Goal: Communication & Community: Participate in discussion

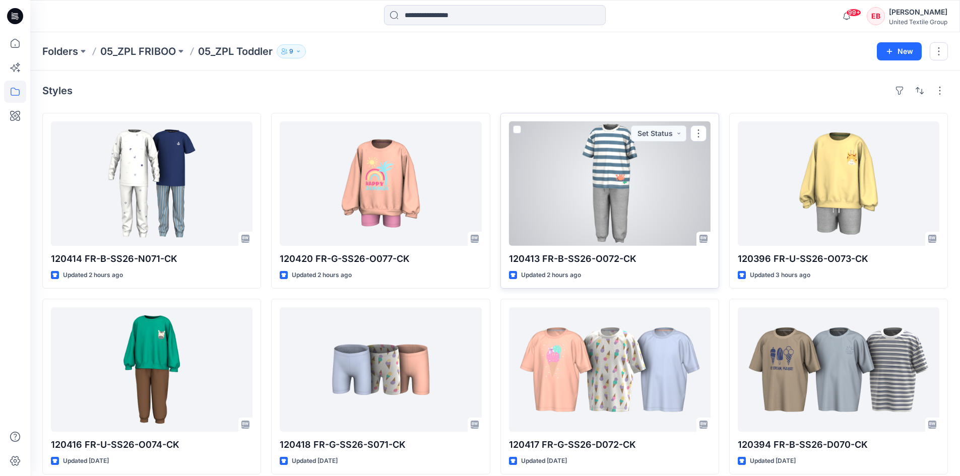
click at [648, 194] on div at bounding box center [609, 183] width 201 height 124
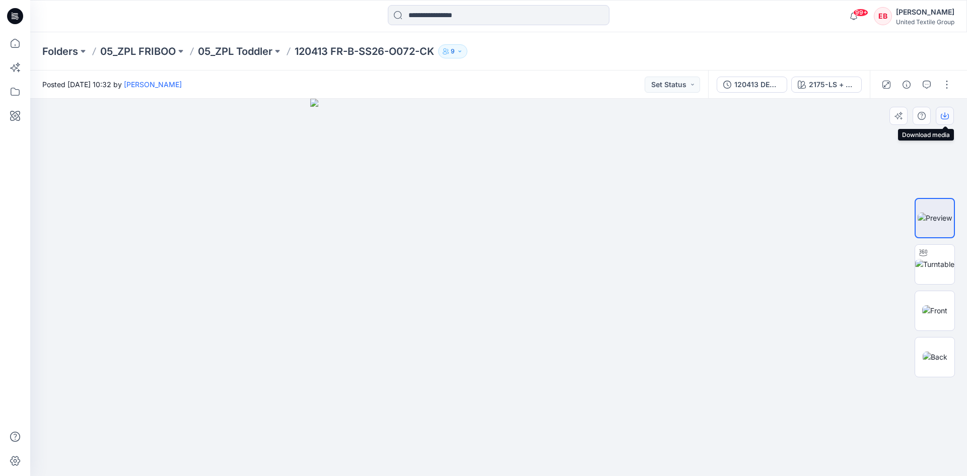
click at [948, 114] on icon "button" at bounding box center [945, 117] width 8 height 6
click at [255, 59] on div "Folders 05_ZPL FRIBOO 05_ZPL Toddler 120413 FR-B-SS26-O072-CK 9" at bounding box center [498, 51] width 937 height 38
click at [252, 57] on p "05_ZPL Toddler" at bounding box center [235, 51] width 75 height 14
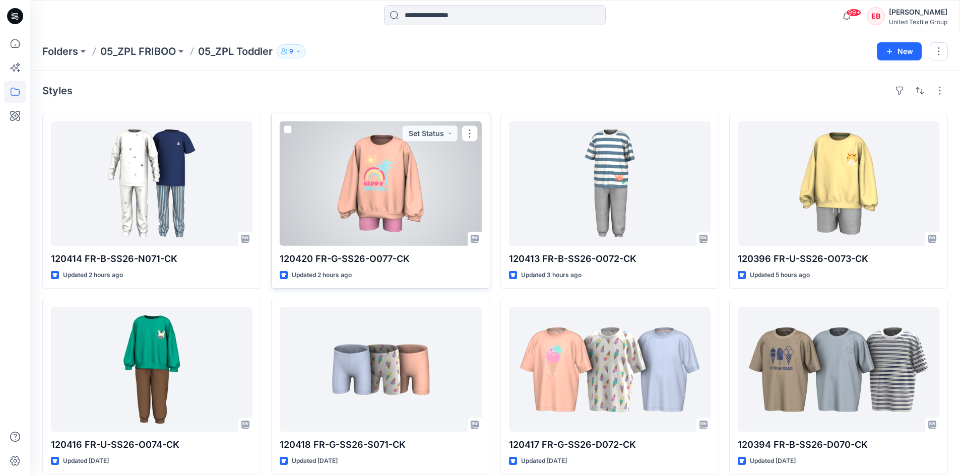
click at [379, 194] on div at bounding box center [380, 183] width 201 height 124
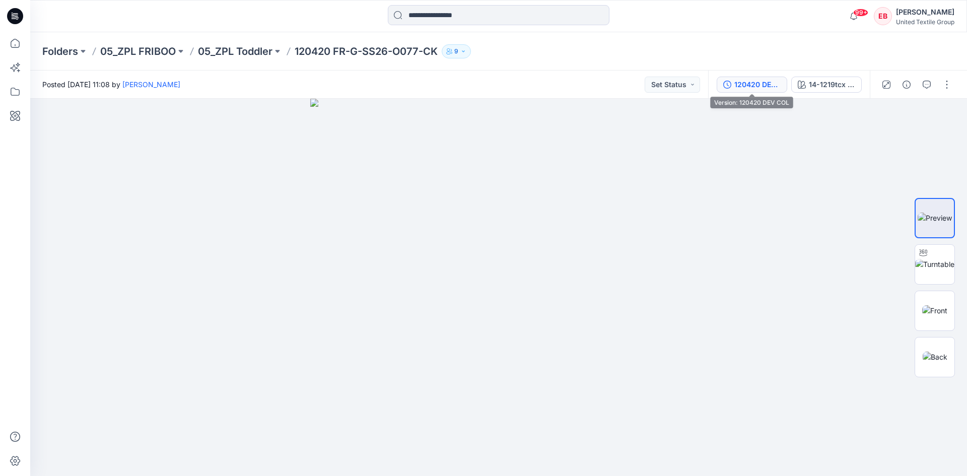
click at [763, 77] on button "120420 DEV COL" at bounding box center [752, 85] width 71 height 16
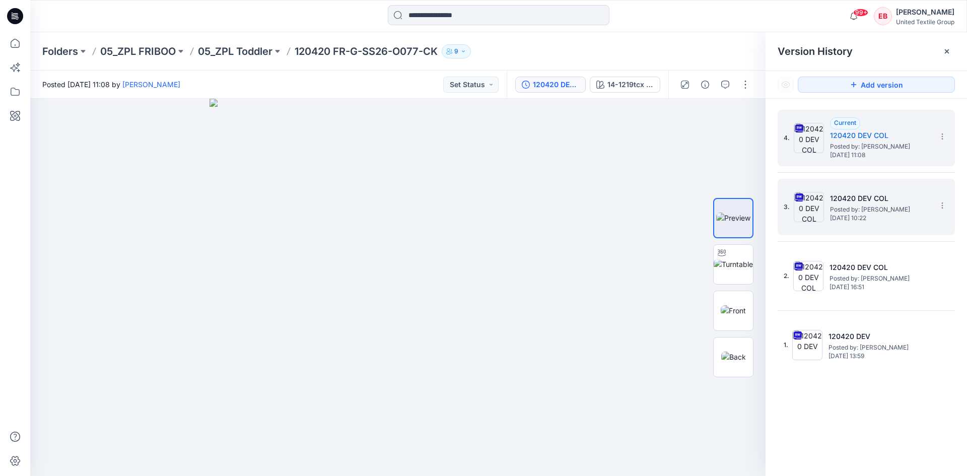
click at [831, 217] on span "Friday, September 26, 2025 10:22" at bounding box center [880, 218] width 101 height 7
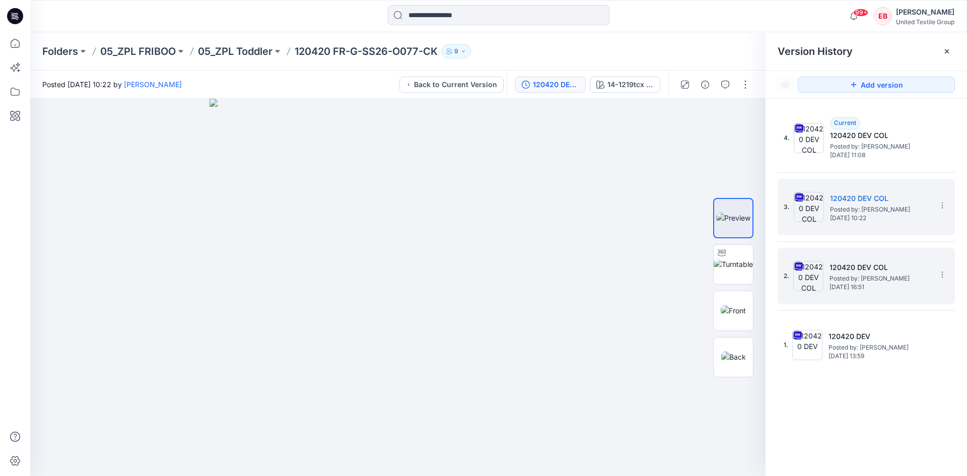
click at [845, 285] on span "Tuesday, September 16, 2025 16:51" at bounding box center [880, 287] width 101 height 7
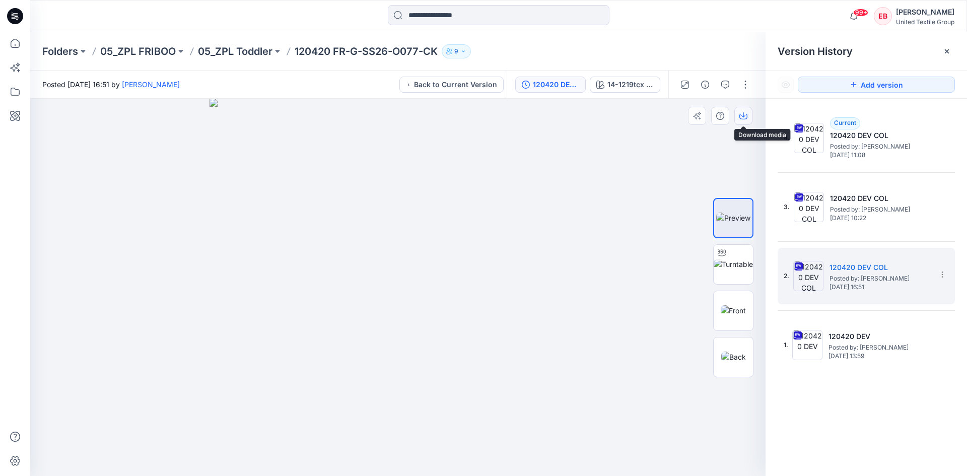
click at [747, 120] on button "button" at bounding box center [743, 116] width 18 height 18
click at [220, 51] on p "05_ZPL Toddler" at bounding box center [235, 51] width 75 height 14
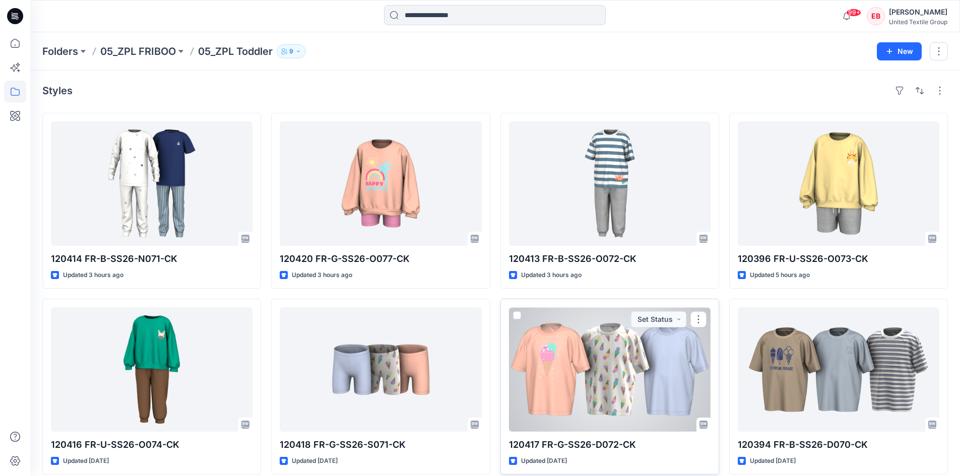
click at [619, 370] on div at bounding box center [609, 369] width 201 height 124
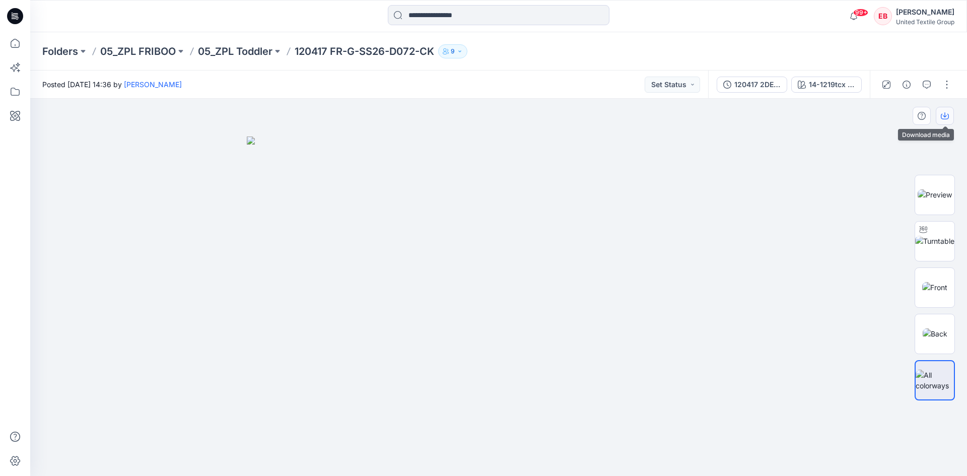
click at [946, 116] on icon "button" at bounding box center [945, 114] width 4 height 5
click at [250, 56] on p "05_ZPL Toddler" at bounding box center [235, 51] width 75 height 14
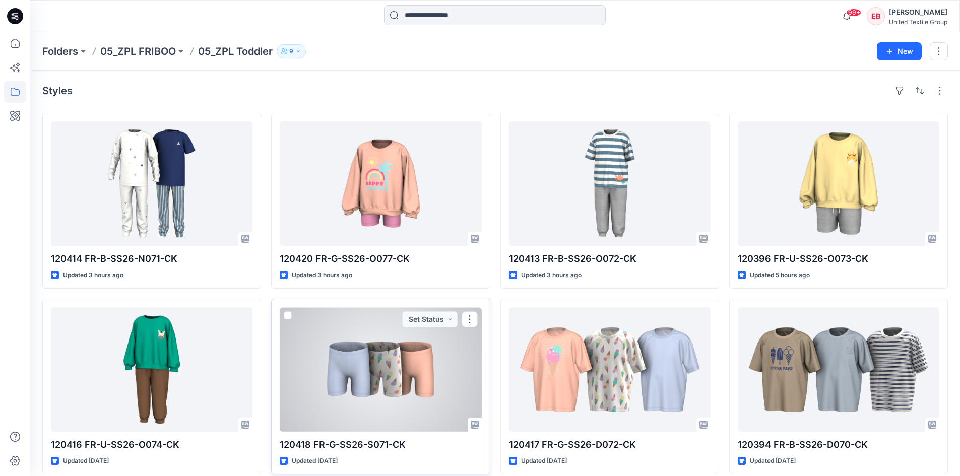
click at [391, 362] on div at bounding box center [380, 369] width 201 height 124
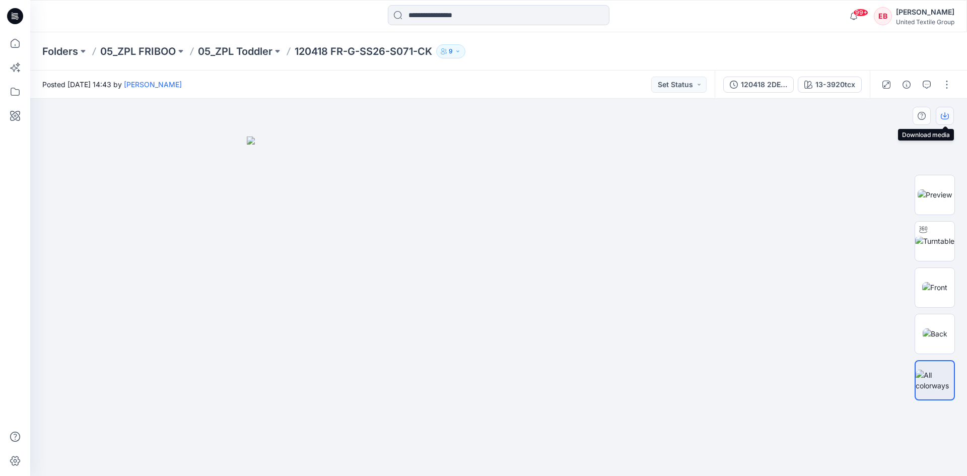
click at [942, 117] on icon "button" at bounding box center [945, 116] width 8 height 8
click at [233, 52] on p "05_ZPL Toddler" at bounding box center [235, 51] width 75 height 14
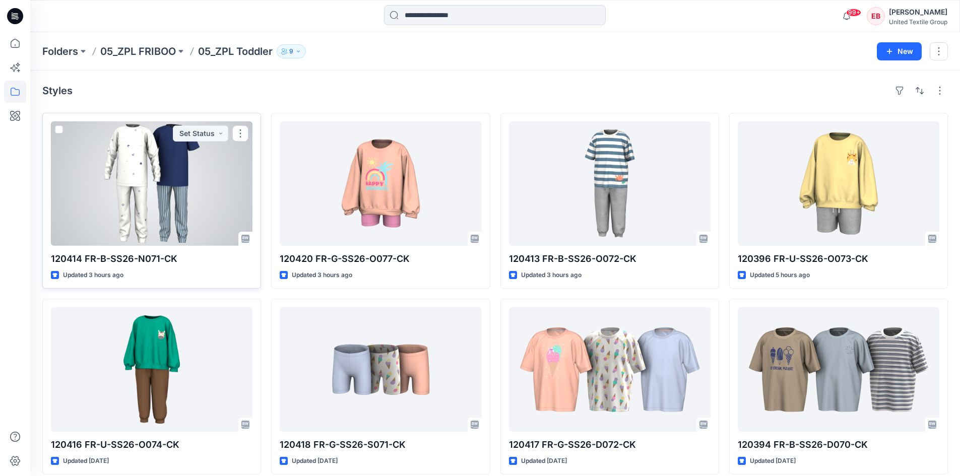
click at [160, 189] on div at bounding box center [151, 183] width 201 height 124
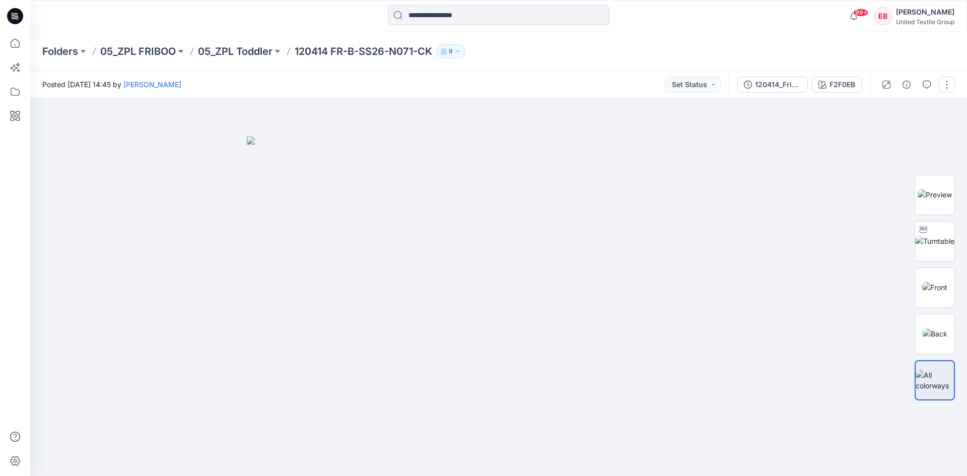
click at [939, 84] on button "button" at bounding box center [947, 85] width 16 height 16
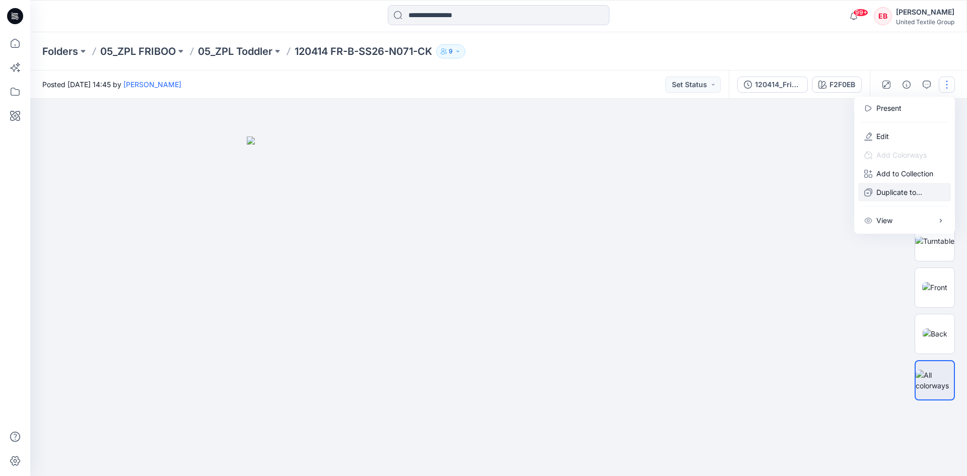
click at [888, 191] on p "Duplicate to..." at bounding box center [899, 192] width 46 height 11
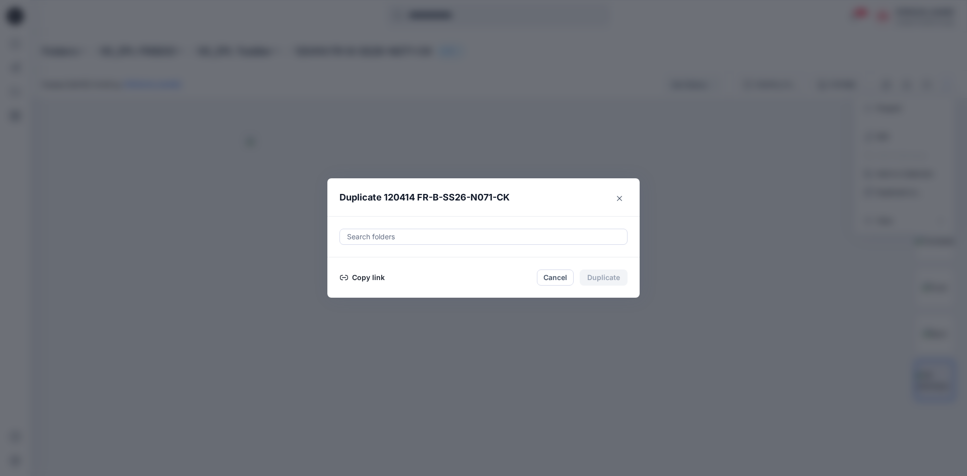
click at [365, 277] on button "Copy link" at bounding box center [363, 278] width 46 height 12
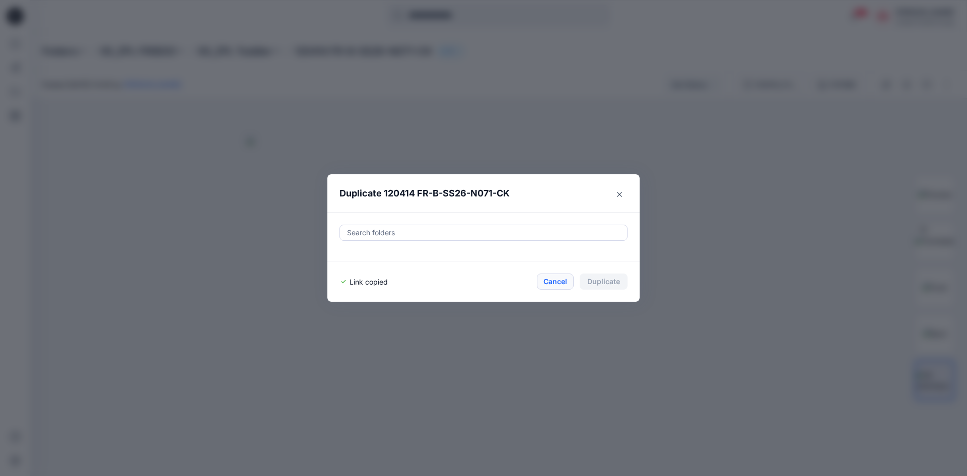
click at [554, 282] on button "Cancel" at bounding box center [555, 282] width 37 height 16
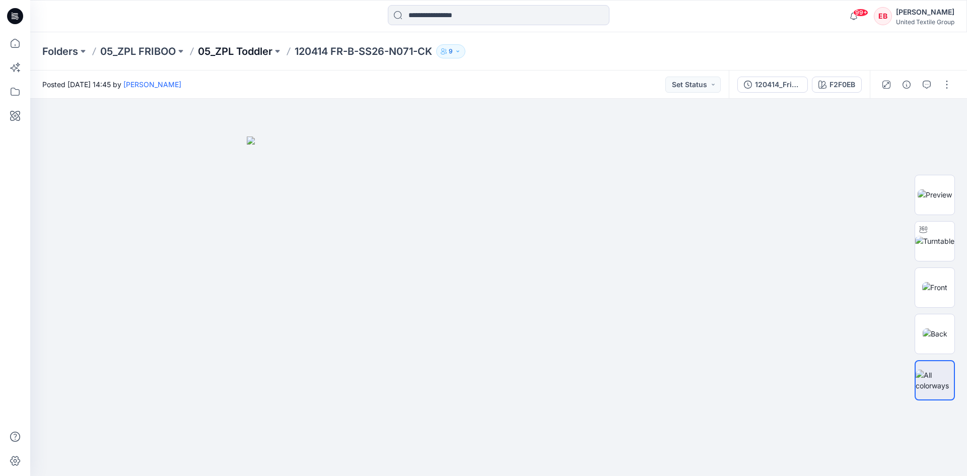
click at [227, 49] on p "05_ZPL Toddler" at bounding box center [235, 51] width 75 height 14
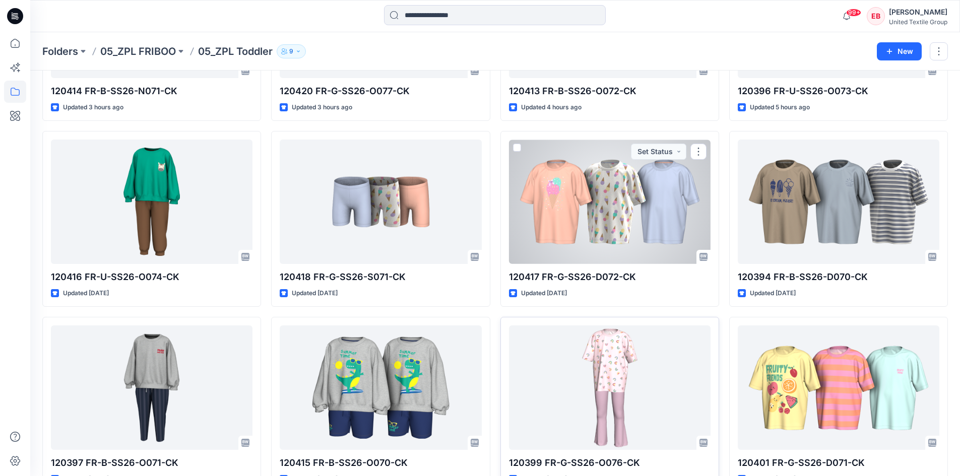
scroll to position [201, 0]
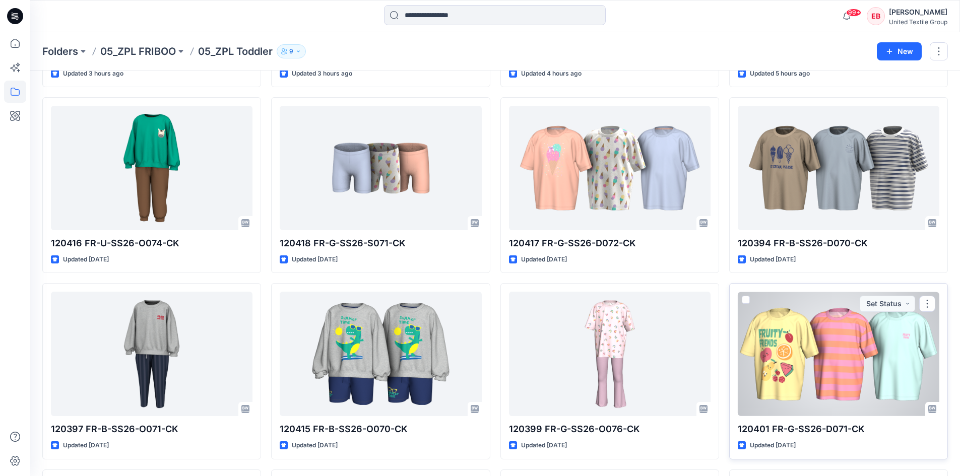
click at [813, 387] on div at bounding box center [837, 354] width 201 height 124
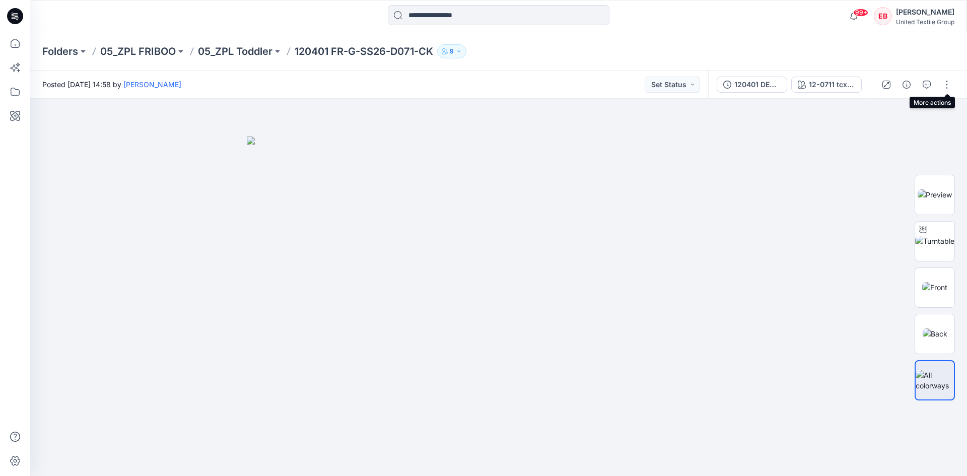
drag, startPoint x: 942, startPoint y: 86, endPoint x: 935, endPoint y: 90, distance: 7.9
click at [942, 86] on button "button" at bounding box center [947, 85] width 16 height 16
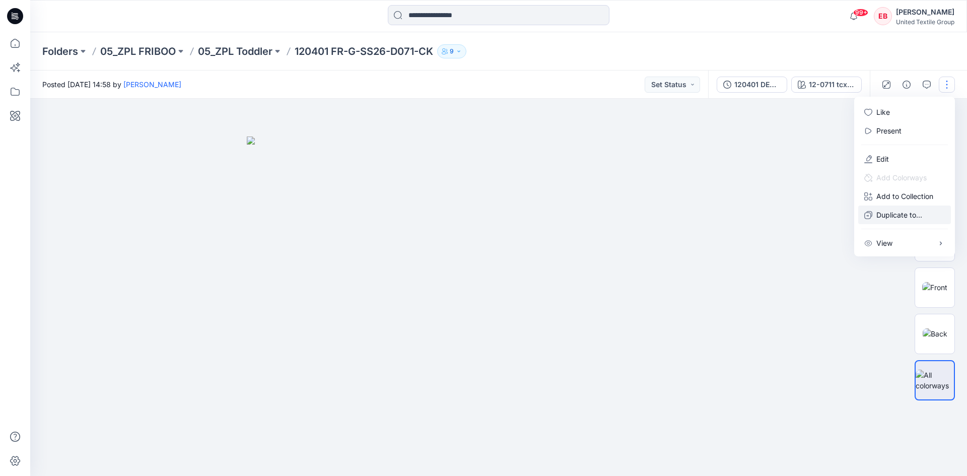
click at [886, 215] on p "Duplicate to..." at bounding box center [899, 215] width 46 height 11
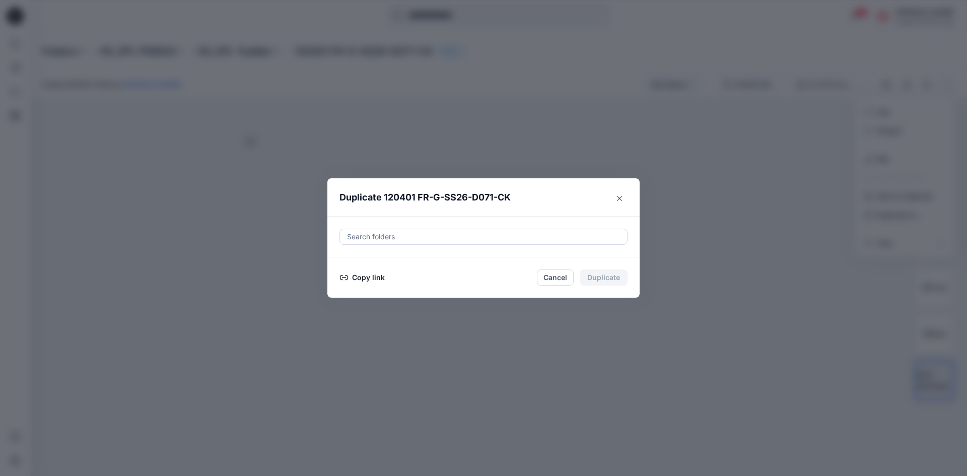
click at [380, 280] on button "Copy link" at bounding box center [363, 278] width 46 height 12
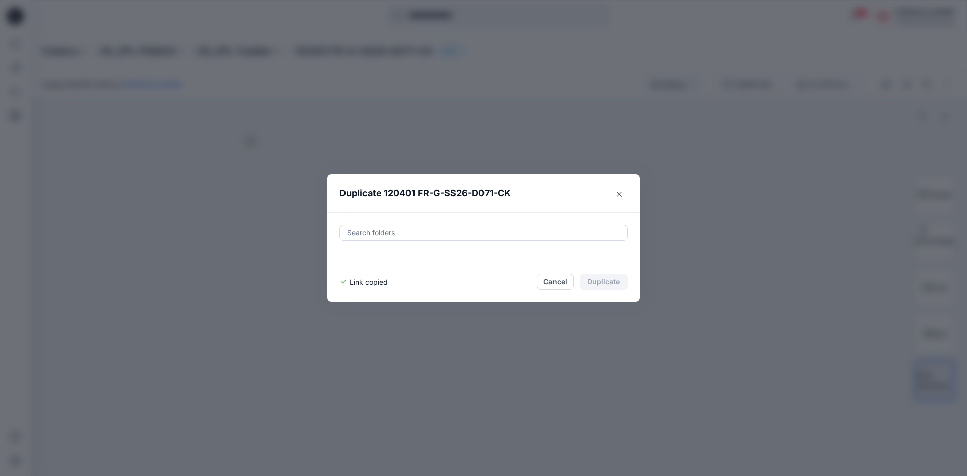
drag, startPoint x: 542, startPoint y: 280, endPoint x: 548, endPoint y: 280, distance: 6.1
click at [543, 280] on button "Cancel" at bounding box center [555, 282] width 37 height 16
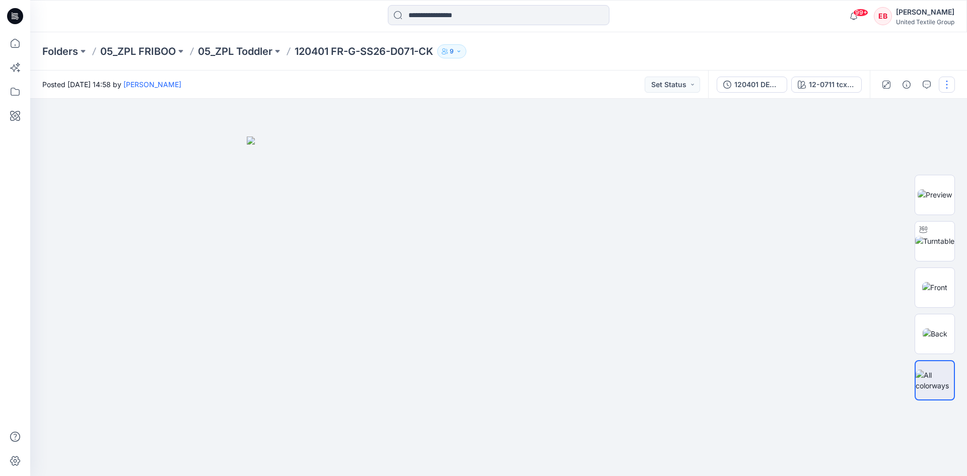
click at [942, 81] on button "button" at bounding box center [947, 85] width 16 height 16
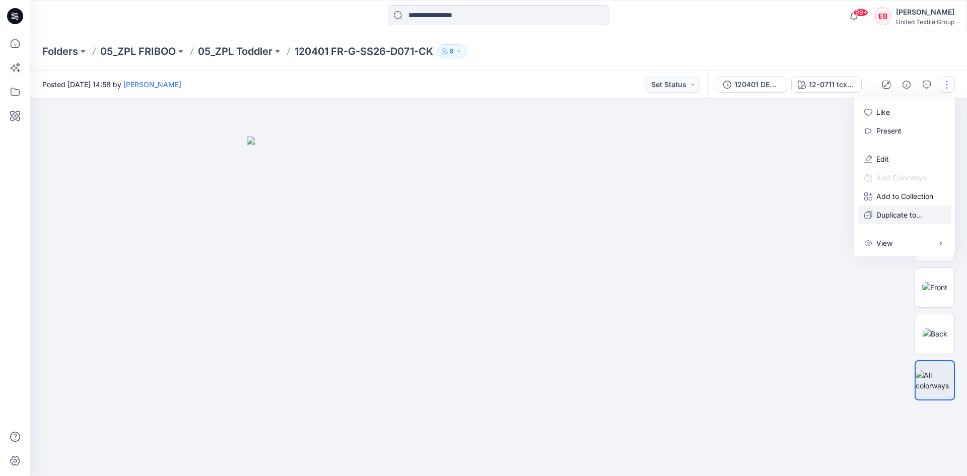
click at [899, 214] on p "Duplicate to..." at bounding box center [899, 215] width 46 height 11
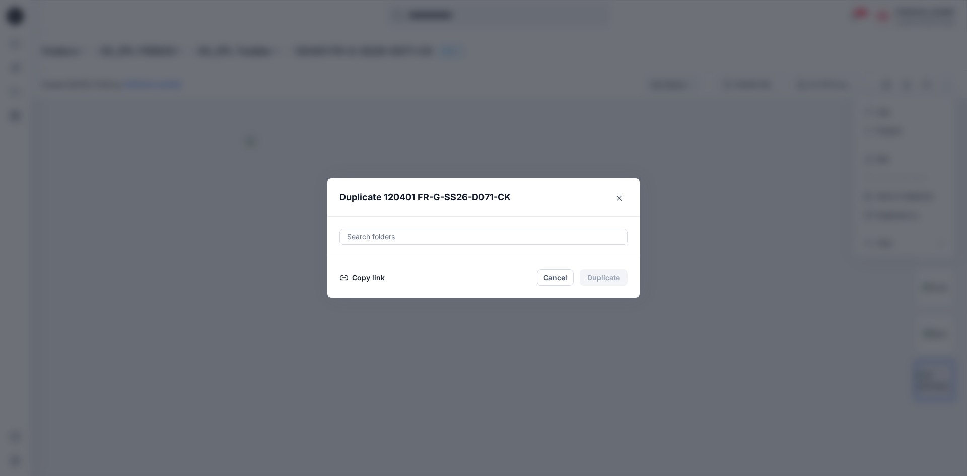
click at [366, 280] on button "Copy link" at bounding box center [363, 278] width 46 height 12
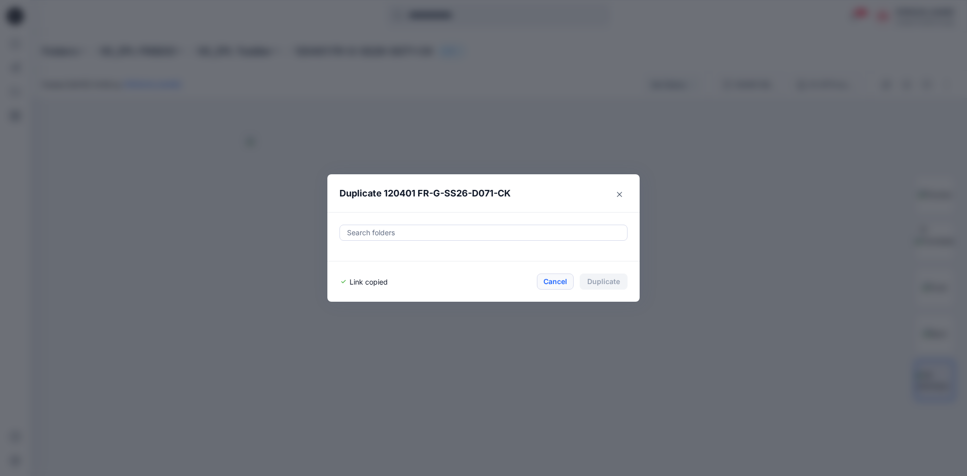
click at [561, 280] on button "Cancel" at bounding box center [555, 282] width 37 height 16
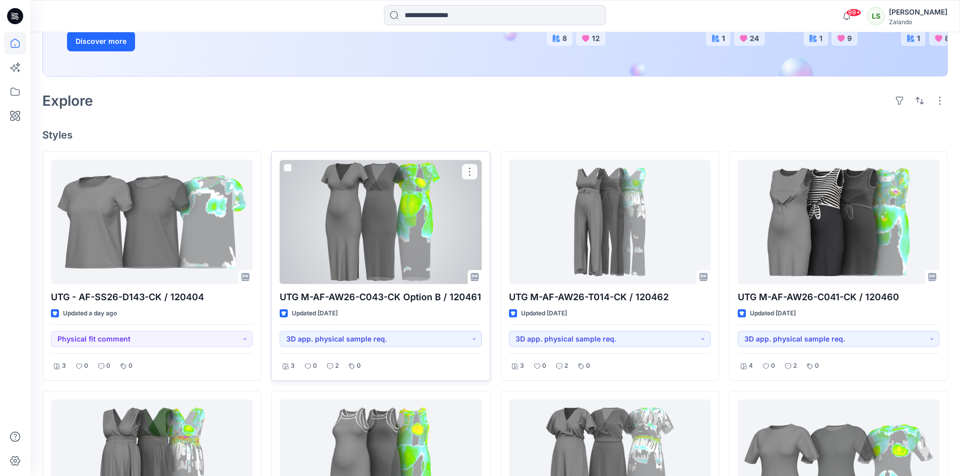
scroll to position [252, 0]
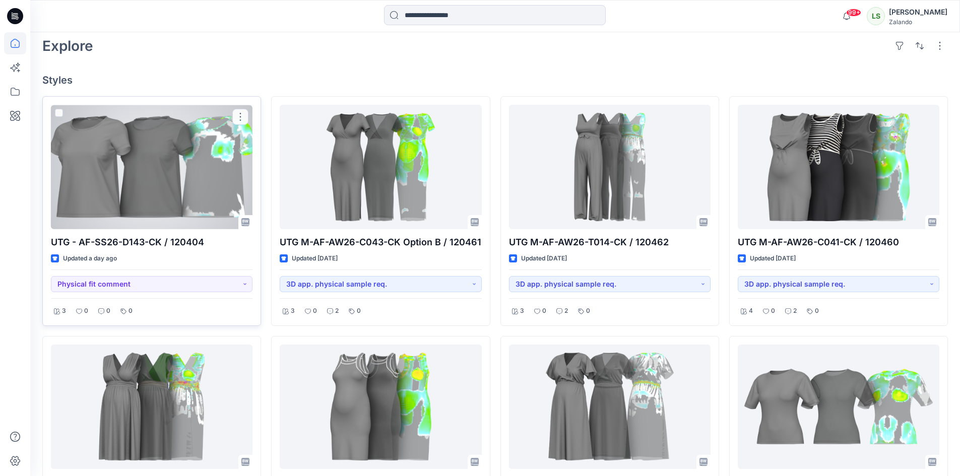
click at [152, 193] on div at bounding box center [151, 167] width 201 height 124
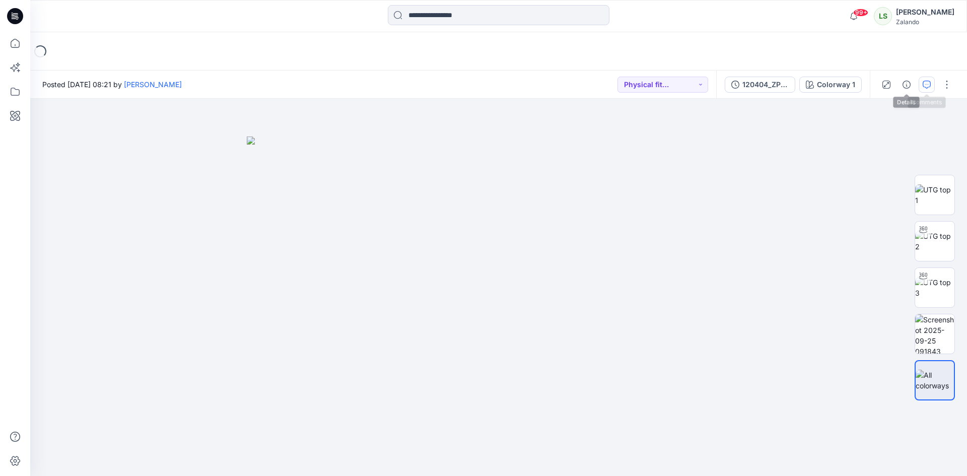
click at [921, 79] on button "button" at bounding box center [927, 85] width 16 height 16
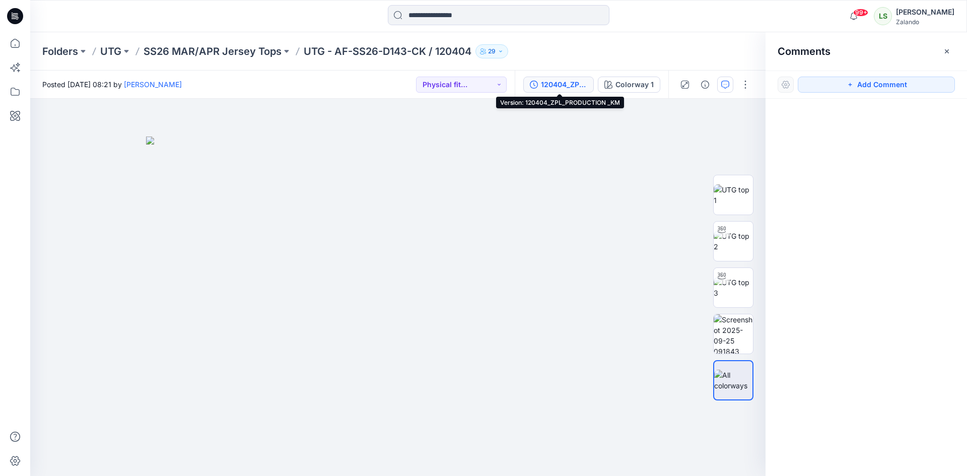
click at [582, 86] on div "120404_ZPL_PRODUCTION _KM" at bounding box center [564, 84] width 46 height 11
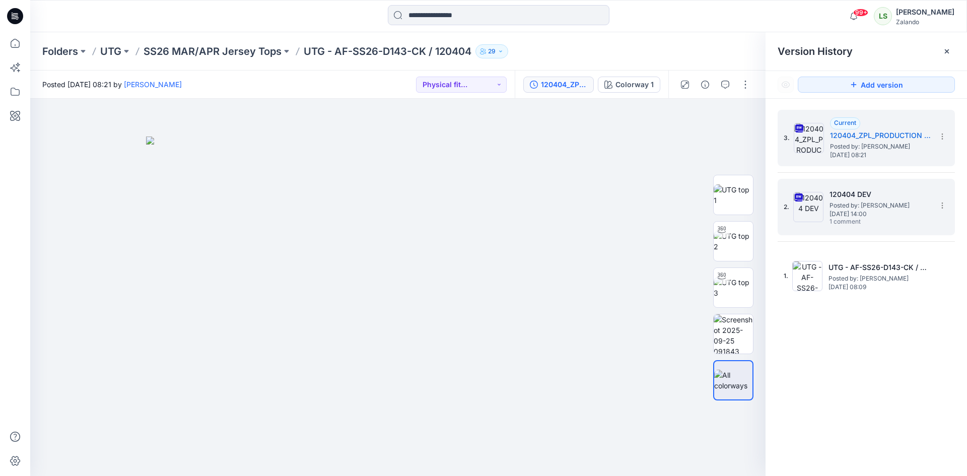
click at [905, 201] on span "Posted by: [PERSON_NAME]" at bounding box center [880, 205] width 101 height 10
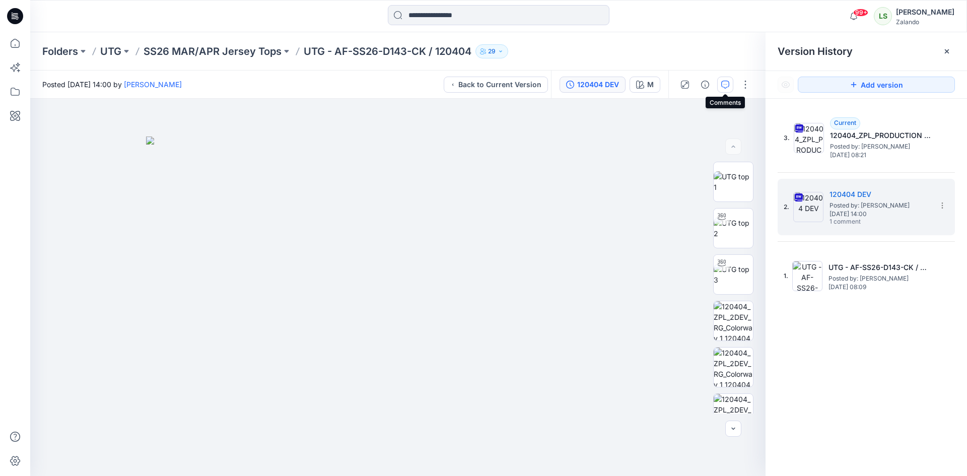
click at [719, 87] on button "button" at bounding box center [725, 85] width 16 height 16
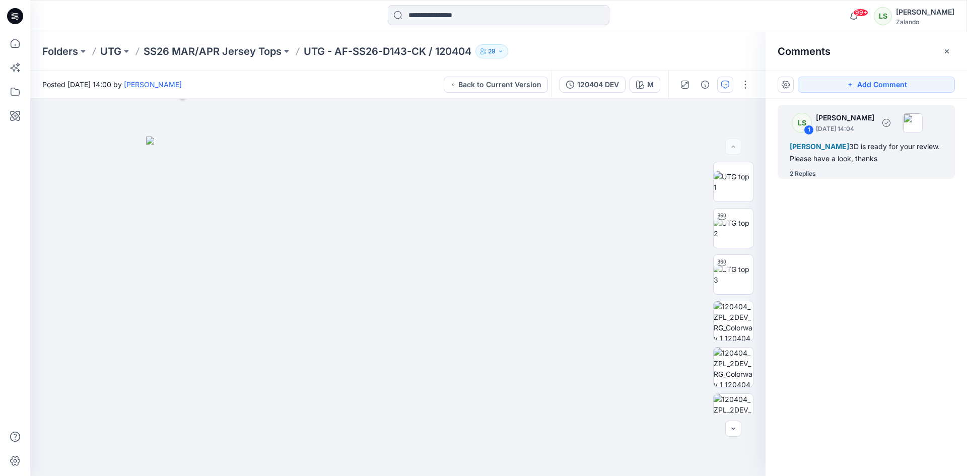
click at [806, 174] on div "2 Replies" at bounding box center [803, 174] width 26 height 10
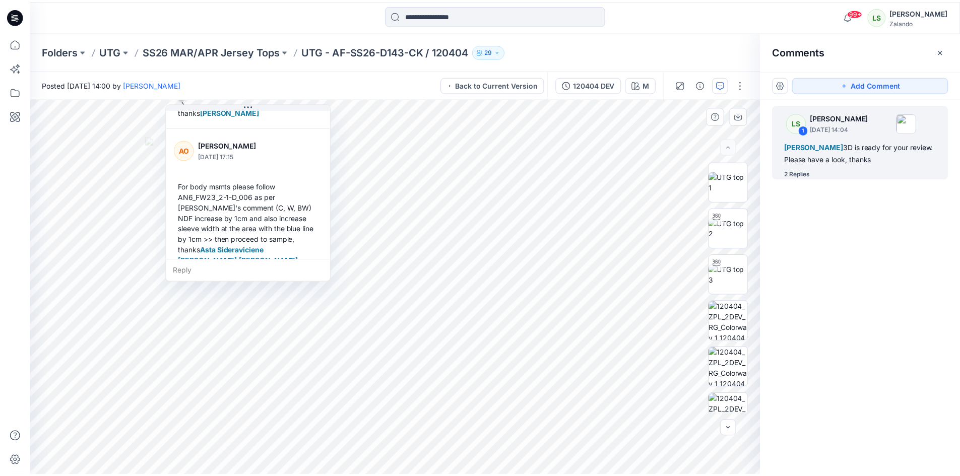
scroll to position [208, 0]
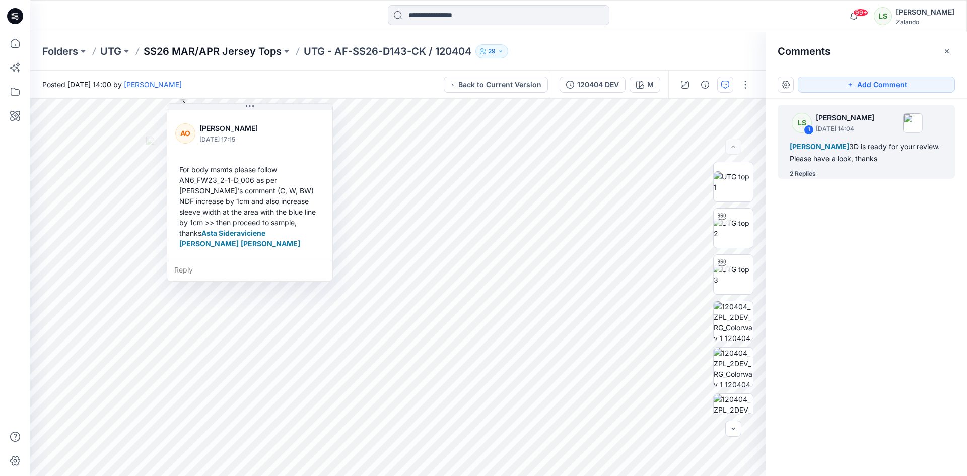
click at [228, 57] on p "SS26 MAR/APR Jersey Tops" at bounding box center [213, 51] width 138 height 14
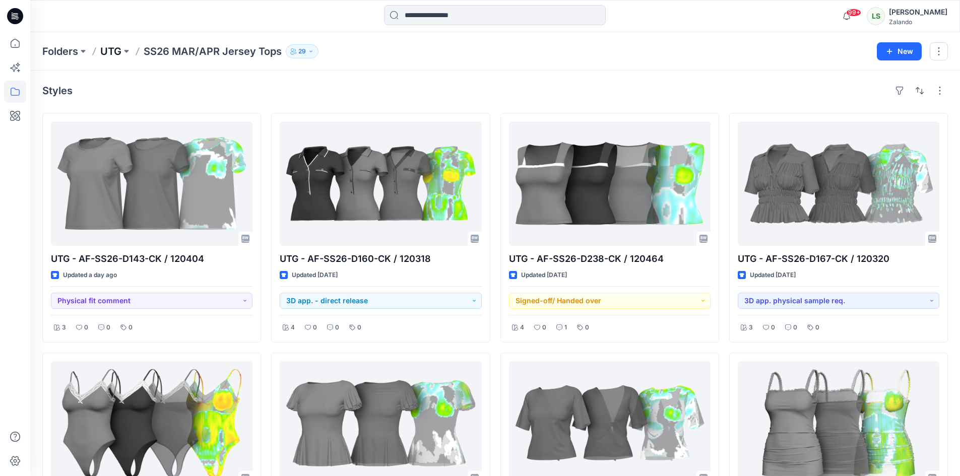
click at [113, 52] on p "UTG" at bounding box center [110, 51] width 21 height 14
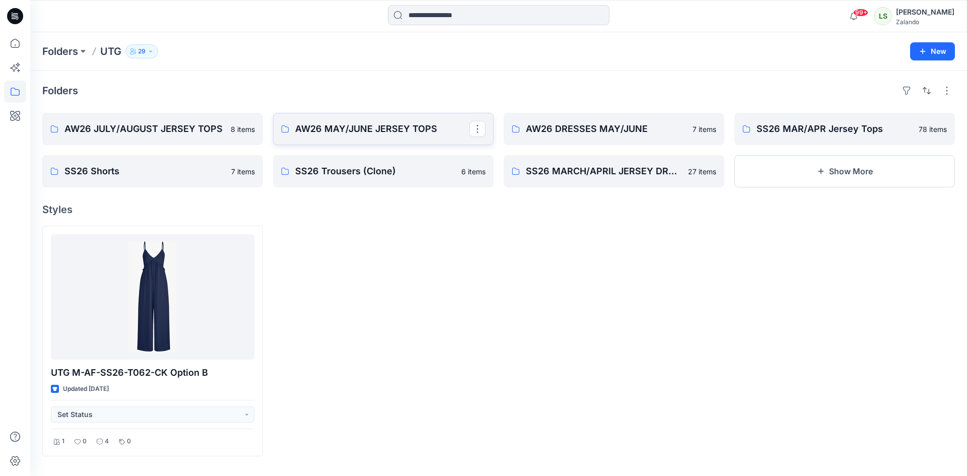
click at [393, 125] on p "AW26 MAY/JUNE JERSEY TOPS" at bounding box center [382, 129] width 174 height 14
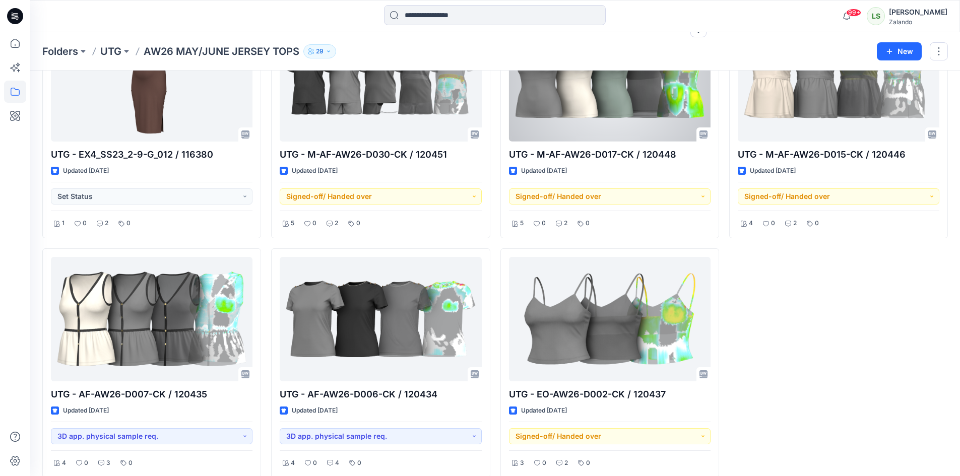
scroll to position [837, 0]
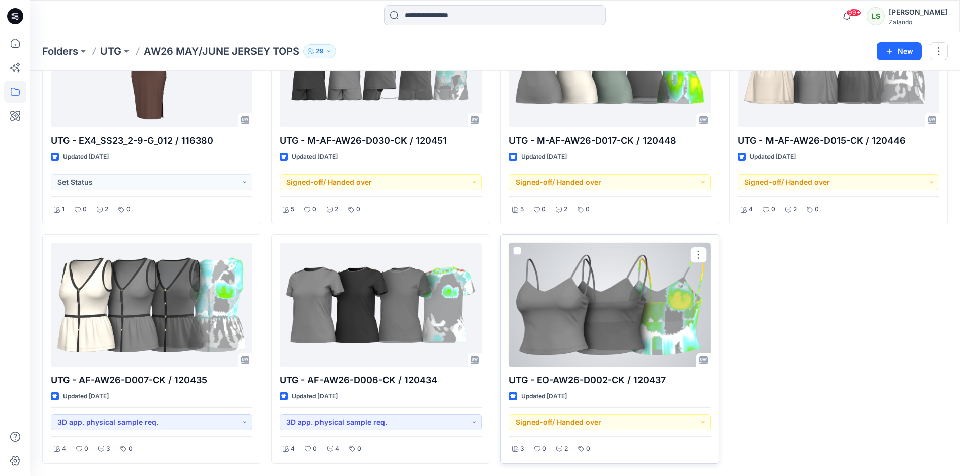
click at [573, 295] on div at bounding box center [609, 305] width 201 height 124
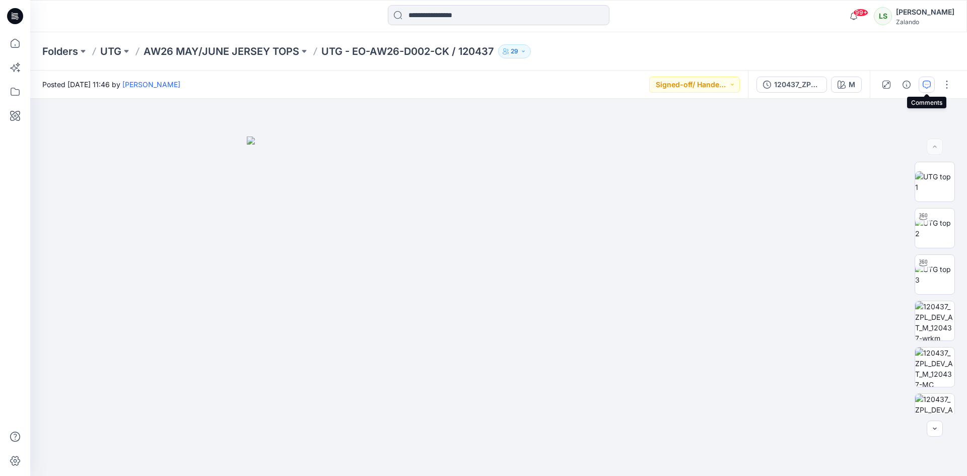
click at [922, 85] on button "button" at bounding box center [927, 85] width 16 height 16
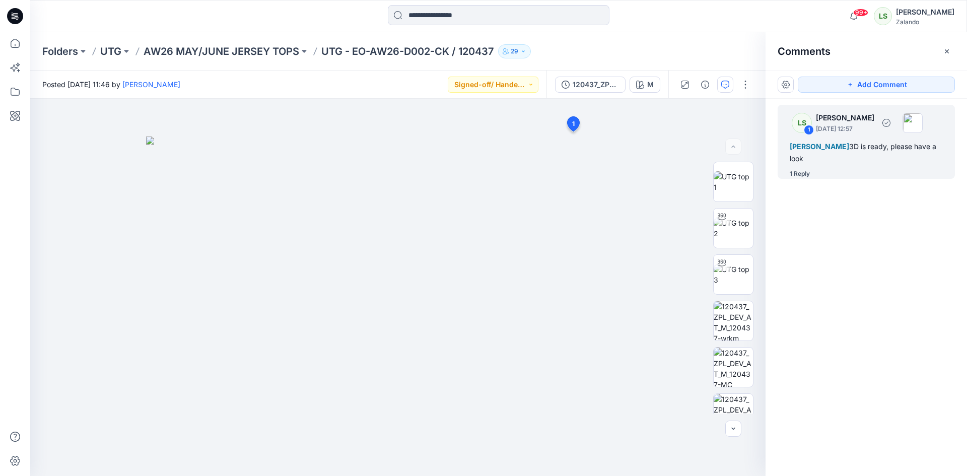
click at [806, 173] on div "1 Reply" at bounding box center [800, 174] width 20 height 10
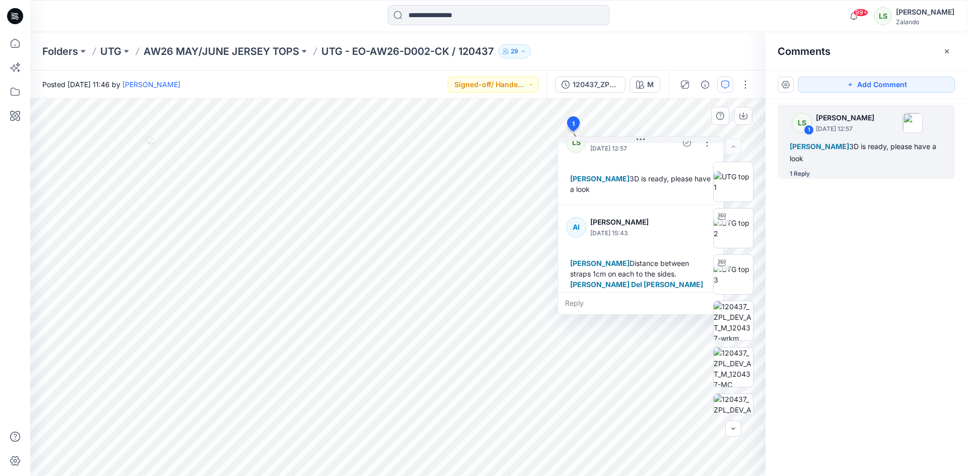
scroll to position [28, 0]
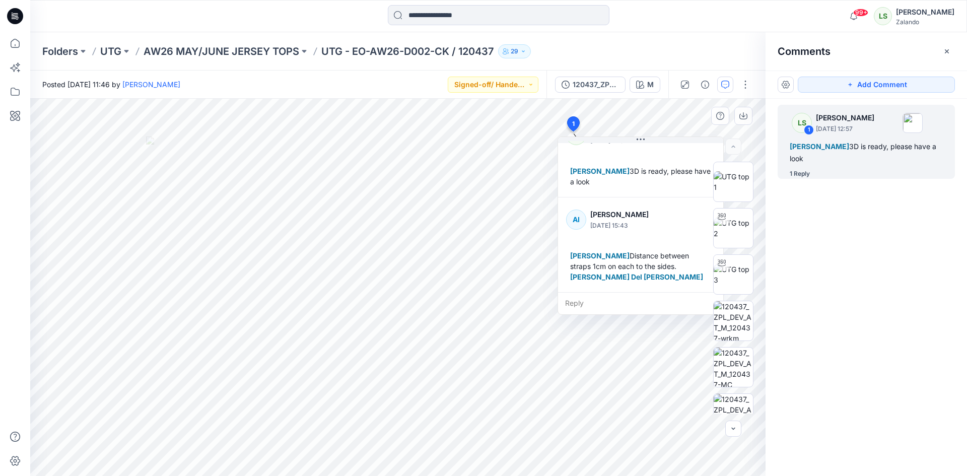
click at [585, 304] on div "Reply" at bounding box center [640, 303] width 165 height 22
type textarea "*"
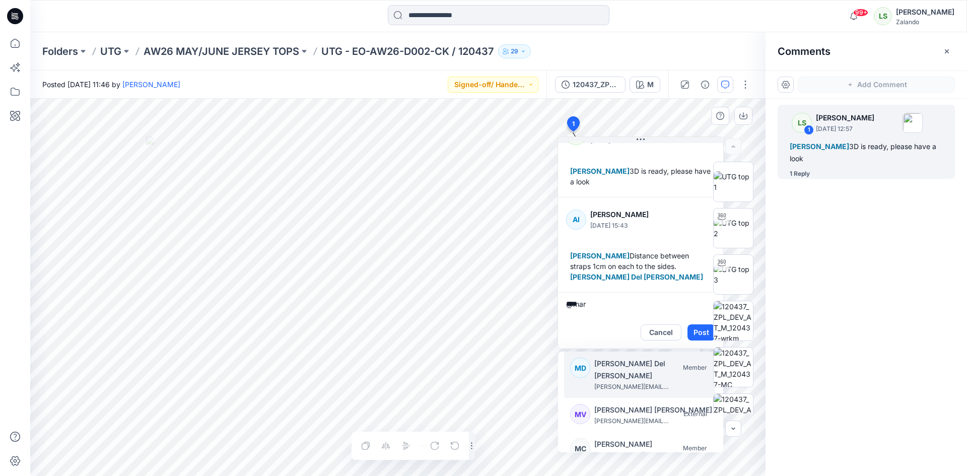
click at [624, 362] on p "[PERSON_NAME] Del [PERSON_NAME]" at bounding box center [654, 370] width 121 height 24
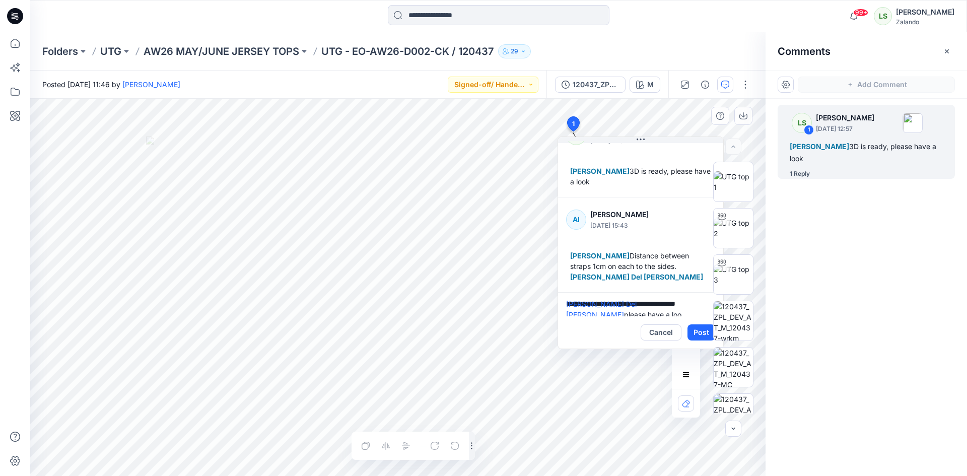
type textarea "**********"
click at [698, 332] on button "Post" at bounding box center [702, 332] width 28 height 16
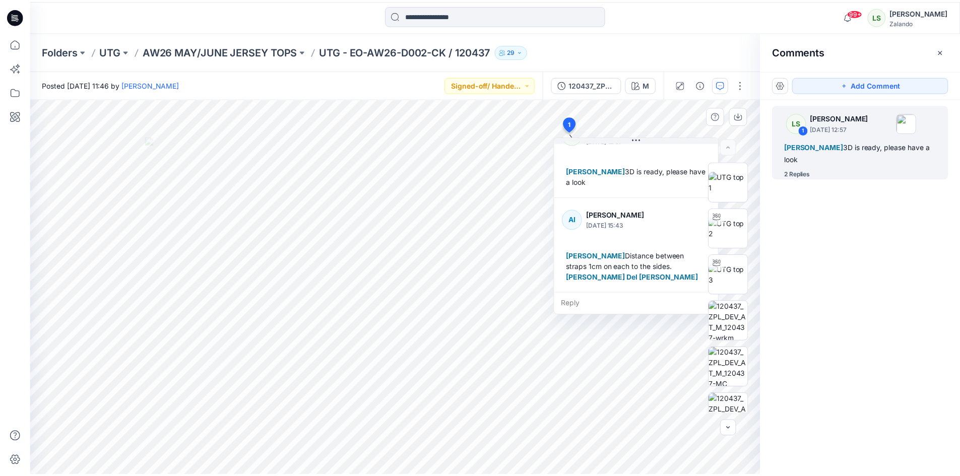
scroll to position [113, 0]
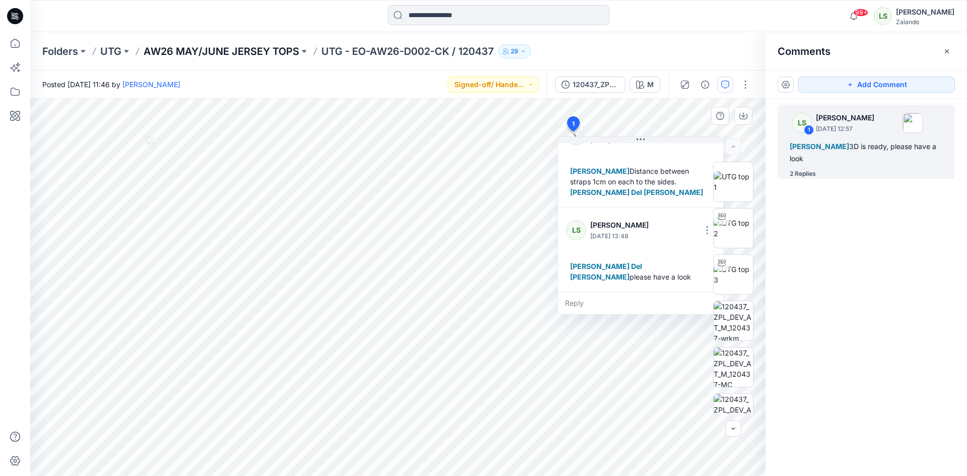
click at [281, 52] on p "AW26 MAY/JUNE JERSEY TOPS" at bounding box center [222, 51] width 156 height 14
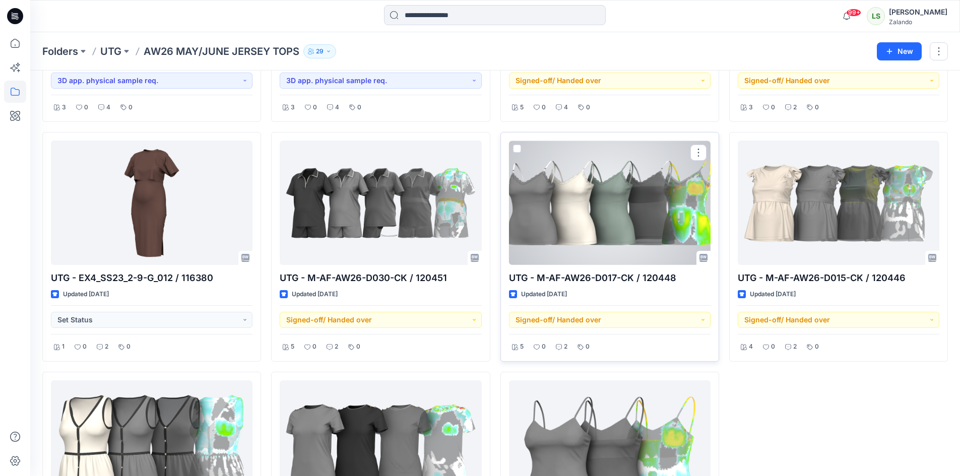
scroll to position [686, 0]
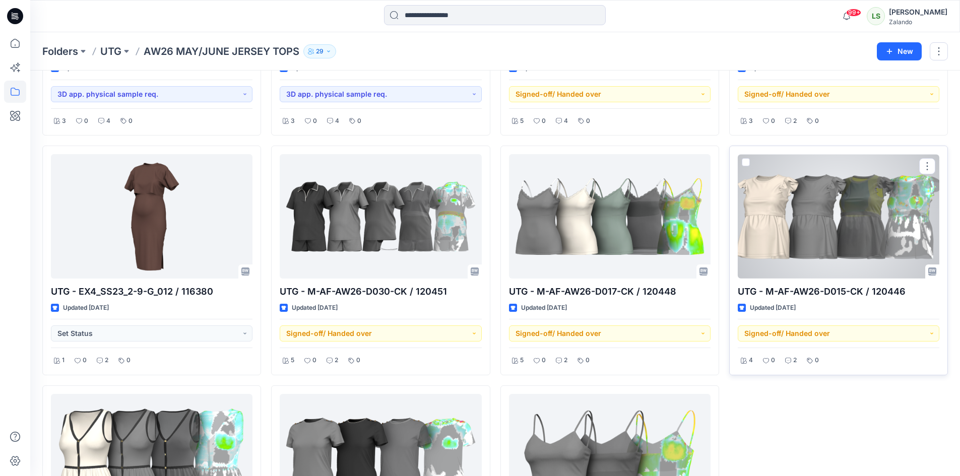
click at [809, 233] on div at bounding box center [837, 216] width 201 height 124
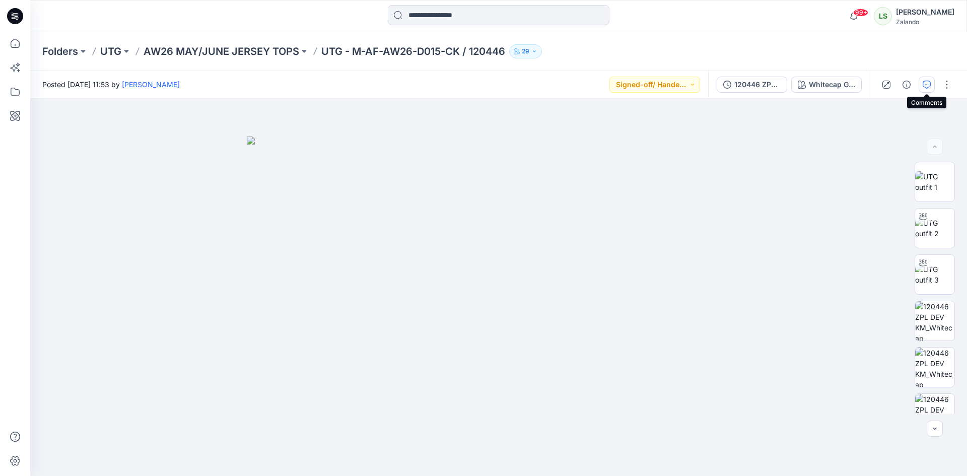
click at [924, 90] on button "button" at bounding box center [927, 85] width 16 height 16
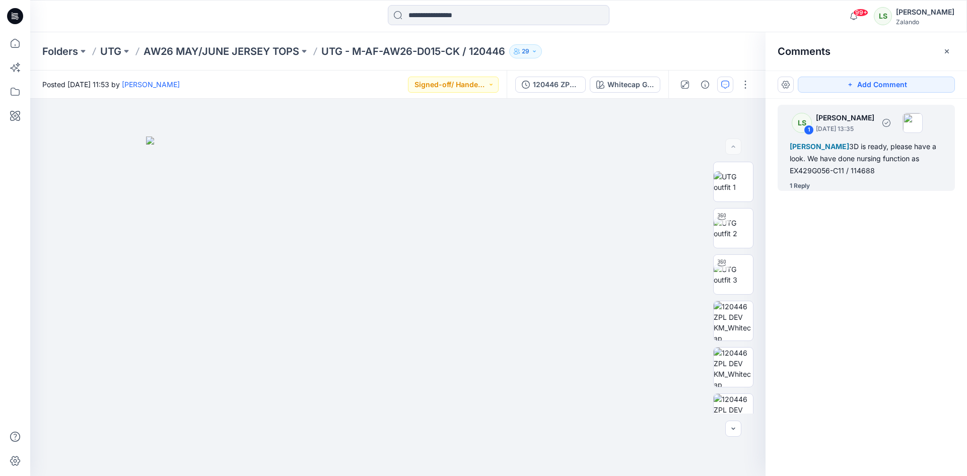
click at [808, 180] on div "LS 1 [PERSON_NAME] [DATE] 13:35 [PERSON_NAME] 3D is ready, please have a look. …" at bounding box center [866, 148] width 177 height 86
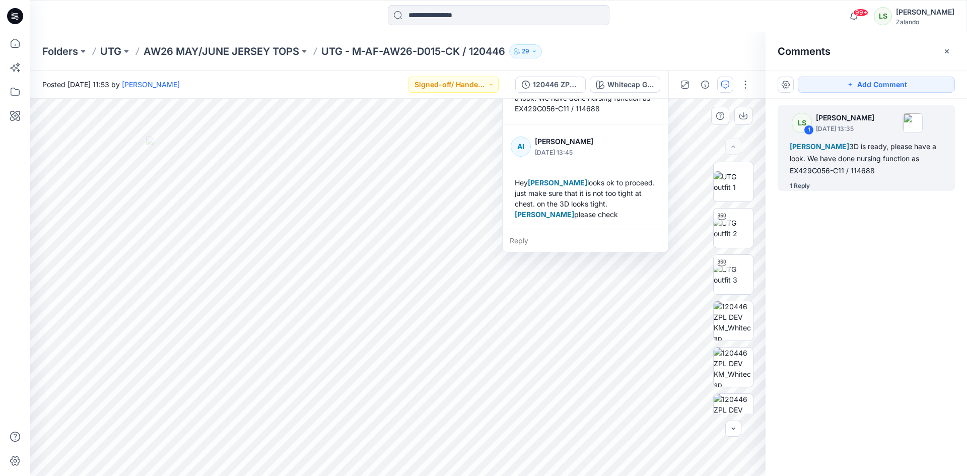
scroll to position [60, 0]
click at [545, 243] on div "Reply" at bounding box center [585, 241] width 165 height 22
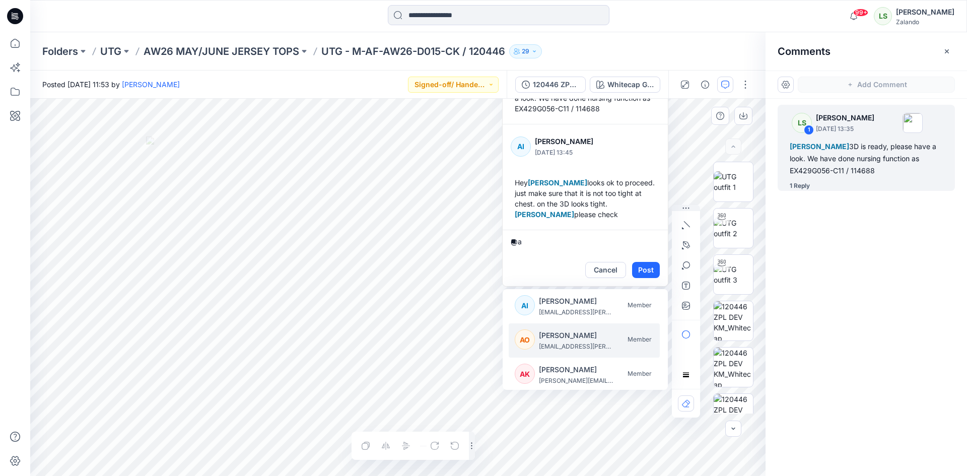
click at [575, 336] on p "[PERSON_NAME]" at bounding box center [577, 335] width 76 height 12
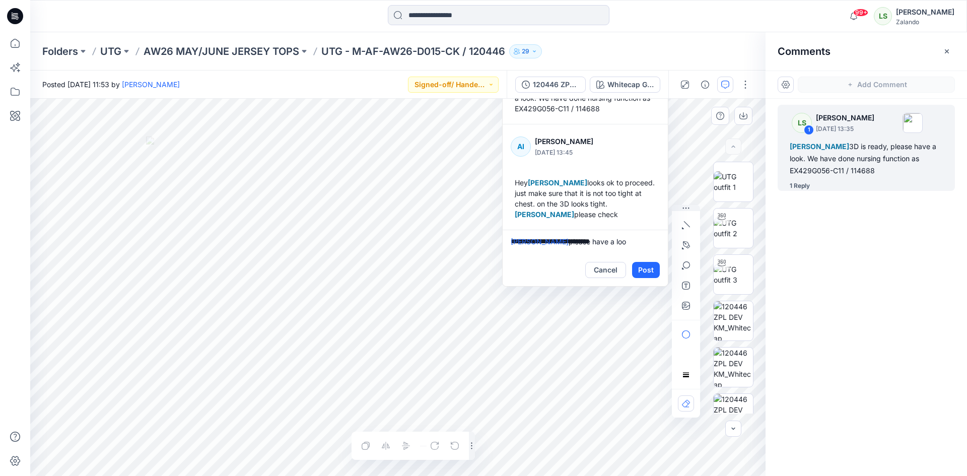
type textarea "**********"
click at [637, 267] on button "Post" at bounding box center [646, 270] width 28 height 16
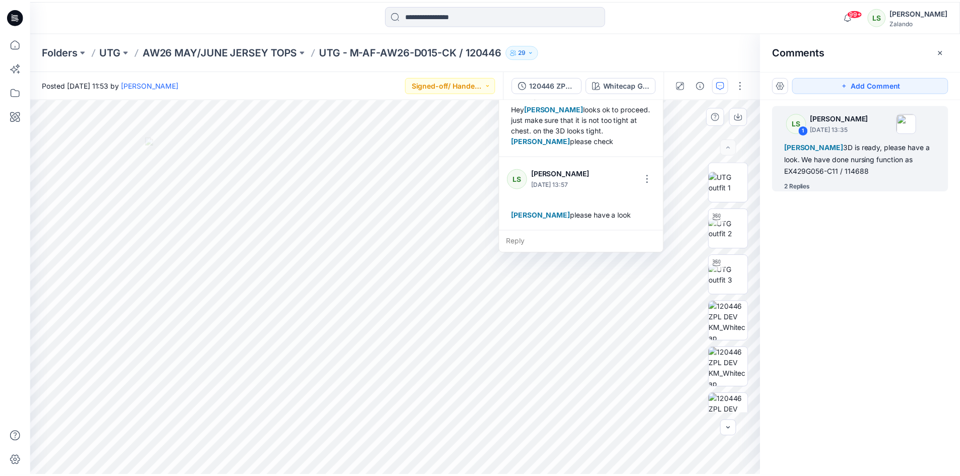
scroll to position [134, 0]
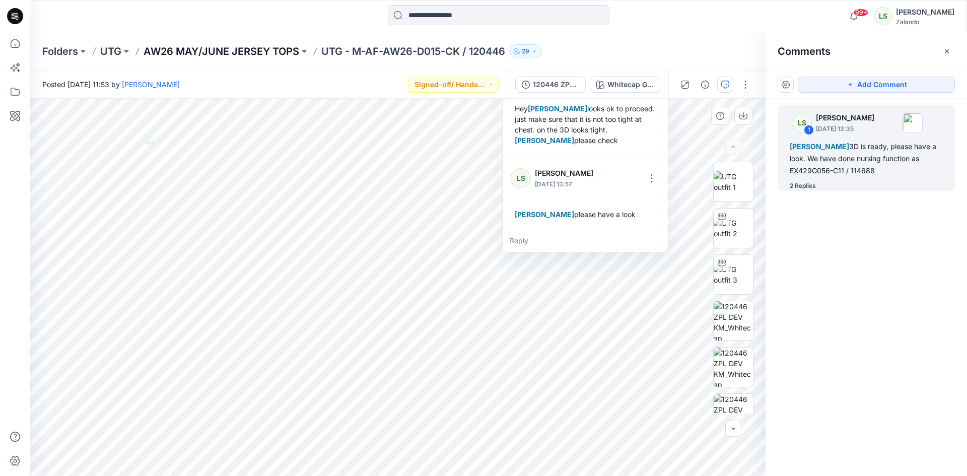
click at [263, 51] on p "AW26 MAY/JUNE JERSEY TOPS" at bounding box center [222, 51] width 156 height 14
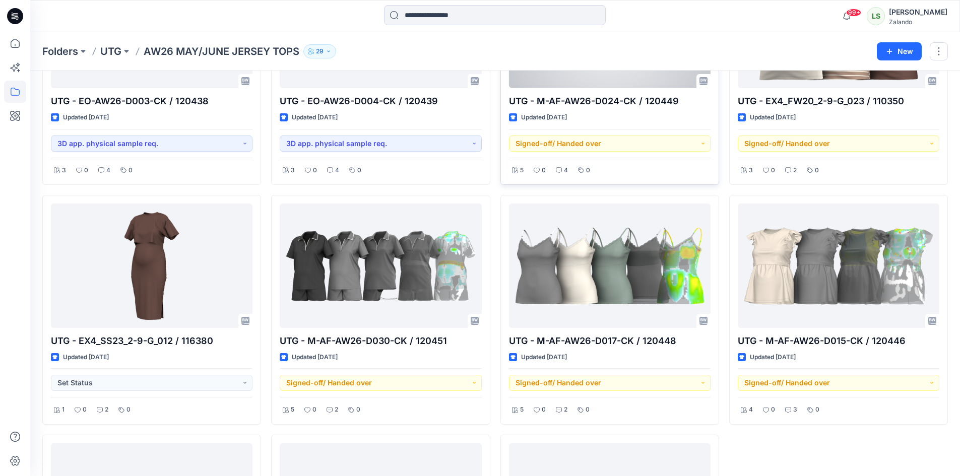
scroll to position [636, 0]
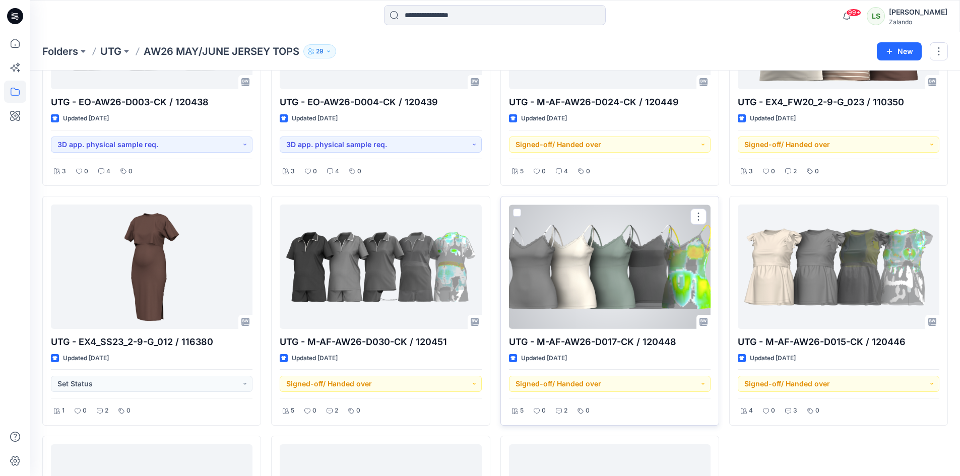
click at [624, 281] on div at bounding box center [609, 267] width 201 height 124
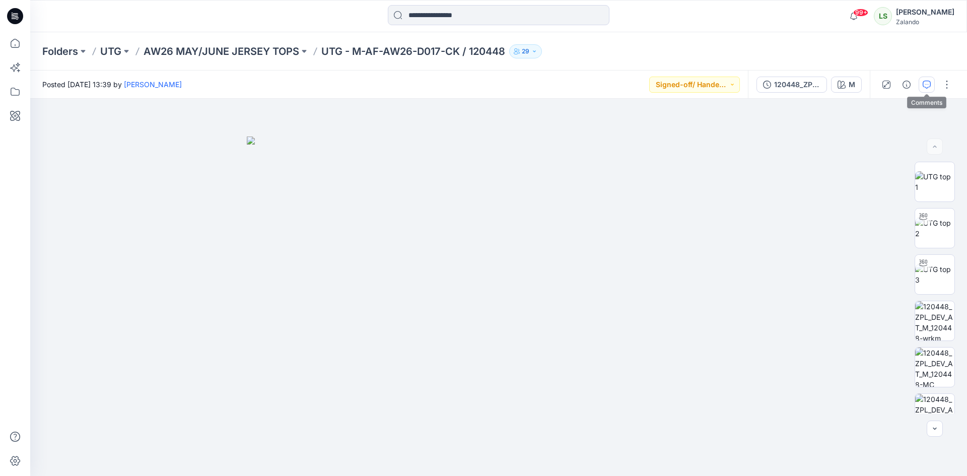
click at [927, 82] on icon "button" at bounding box center [927, 85] width 8 height 8
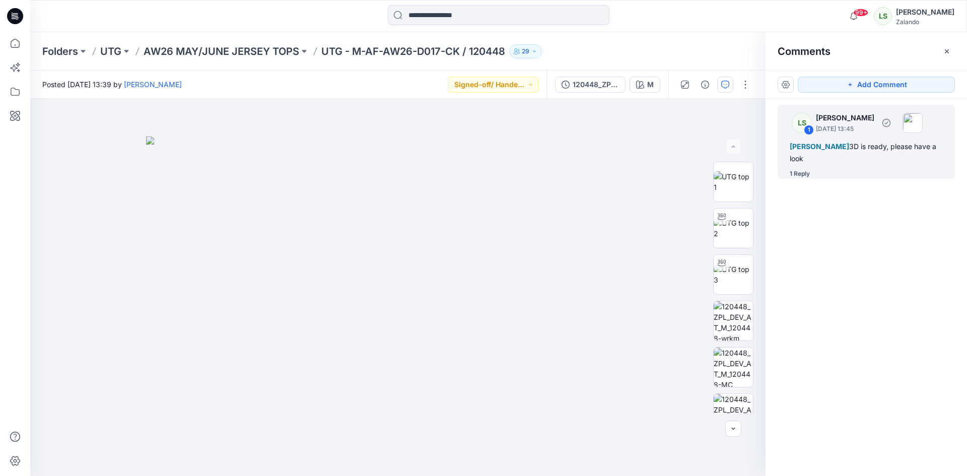
click at [804, 164] on div "[PERSON_NAME] 3D is ready, please have a look" at bounding box center [866, 153] width 153 height 24
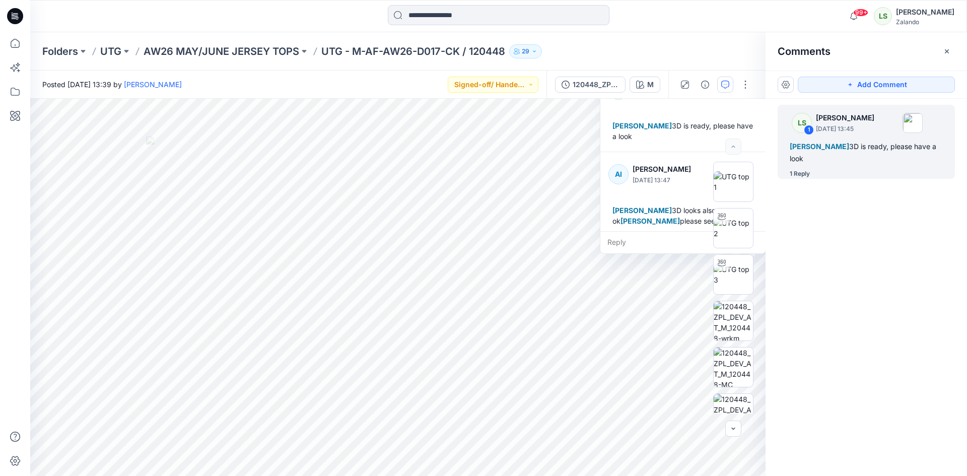
scroll to position [18, 0]
click at [653, 237] on div "Reply" at bounding box center [682, 242] width 165 height 22
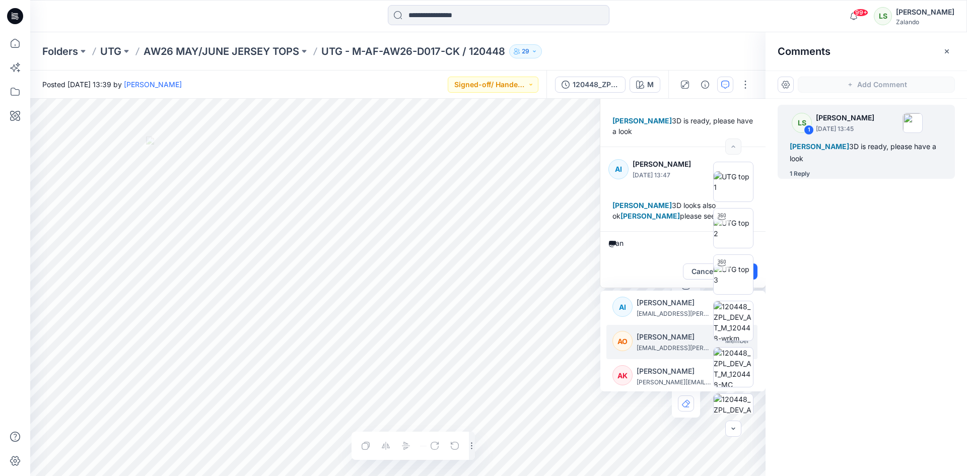
click at [649, 347] on p "[EMAIL_ADDRESS][PERSON_NAME][DOMAIN_NAME]" at bounding box center [675, 348] width 76 height 10
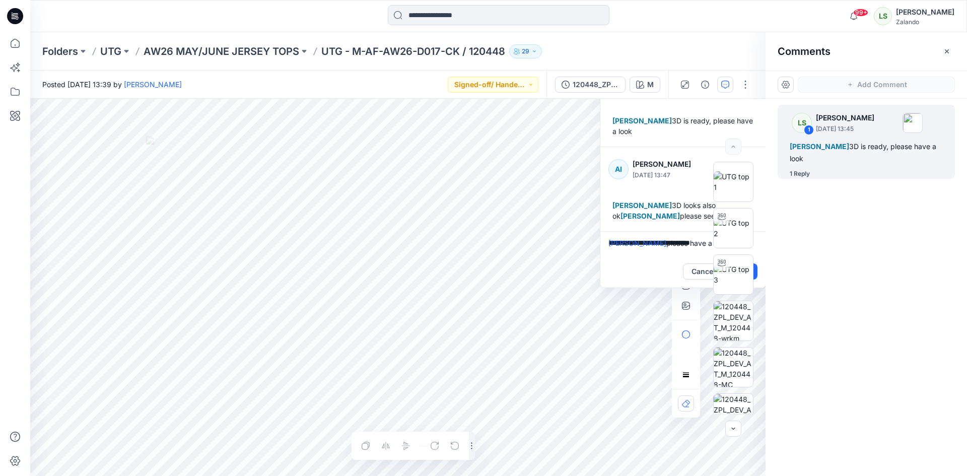
type textarea "**********"
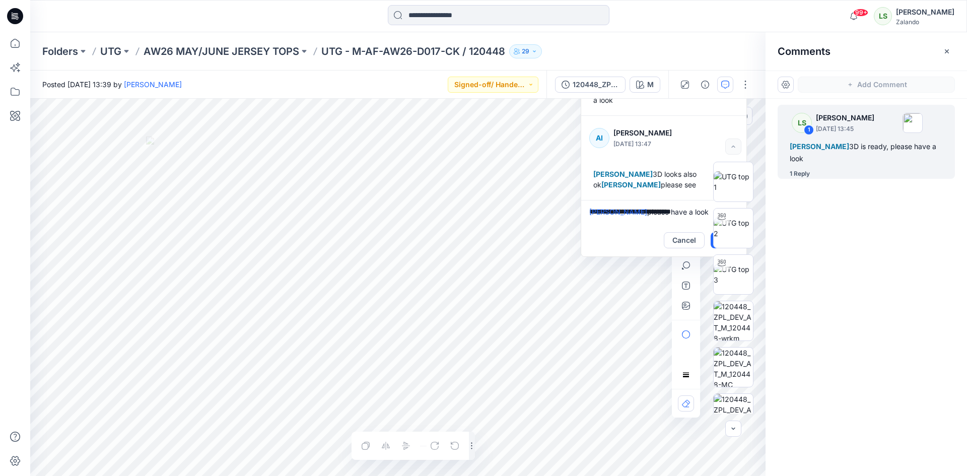
click at [609, 280] on div "**********" at bounding box center [397, 287] width 735 height 377
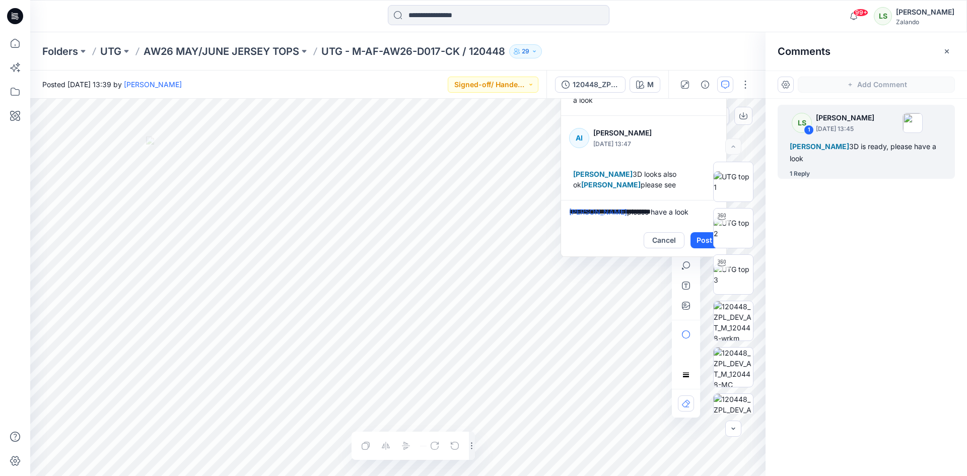
click at [702, 242] on div at bounding box center [733, 288] width 64 height 252
click at [699, 239] on button "Post" at bounding box center [705, 240] width 28 height 16
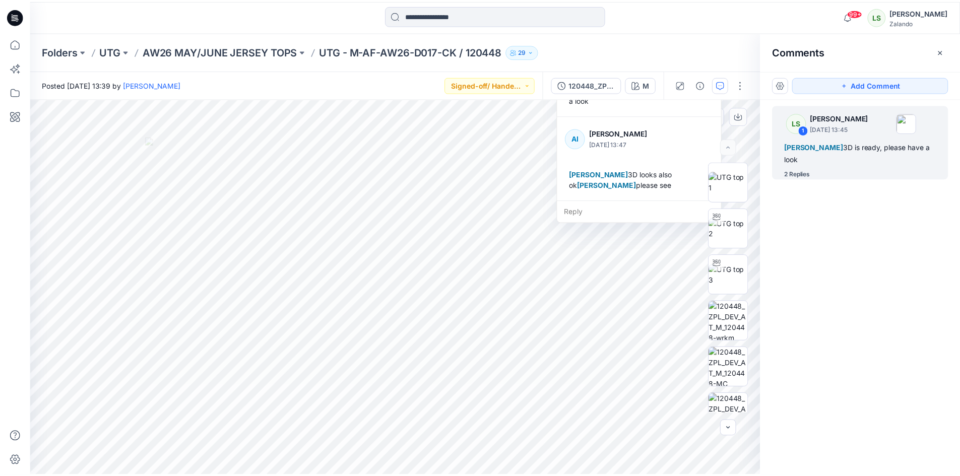
scroll to position [92, 0]
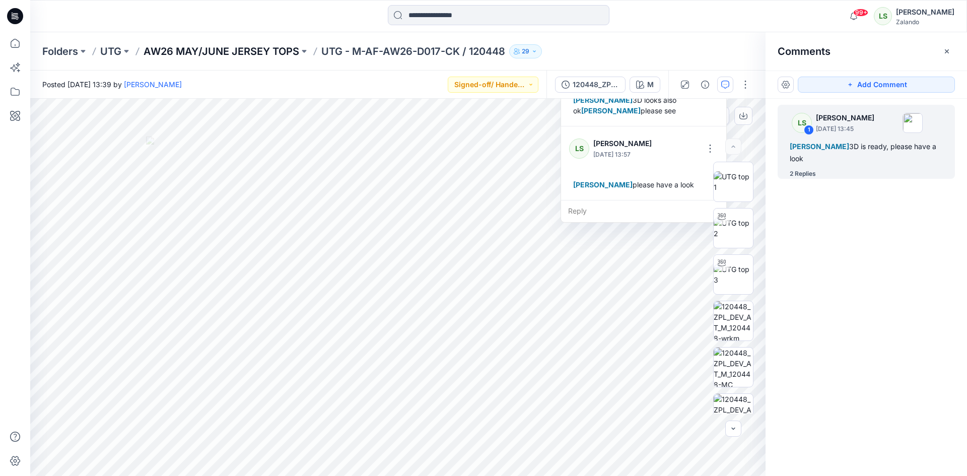
click at [272, 47] on p "AW26 MAY/JUNE JERSEY TOPS" at bounding box center [222, 51] width 156 height 14
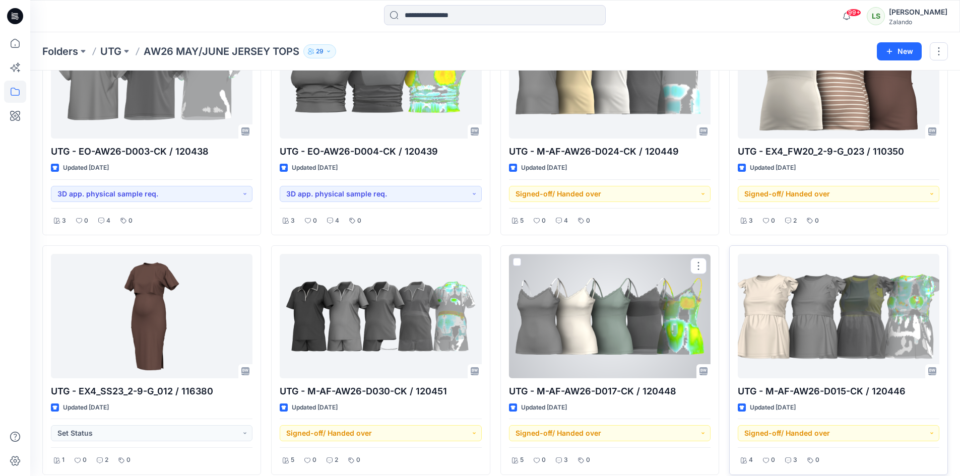
scroll to position [604, 0]
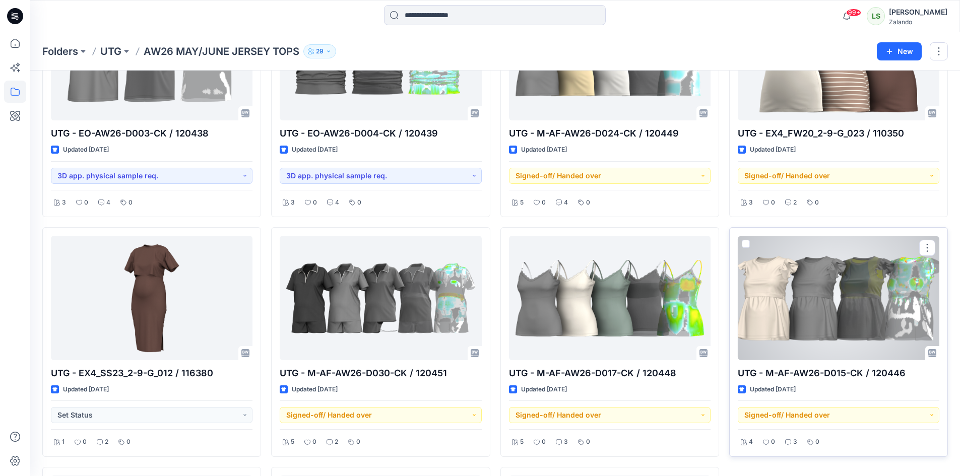
click at [818, 320] on div at bounding box center [837, 298] width 201 height 124
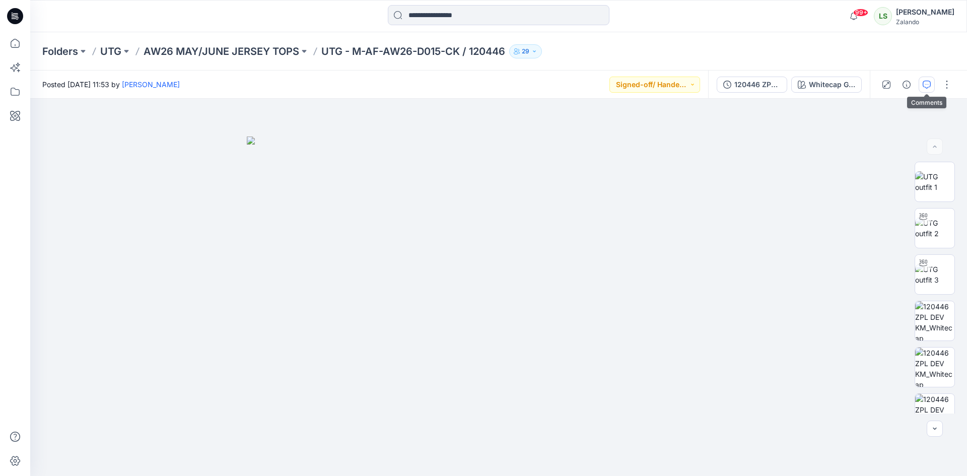
click at [921, 89] on button "button" at bounding box center [927, 85] width 16 height 16
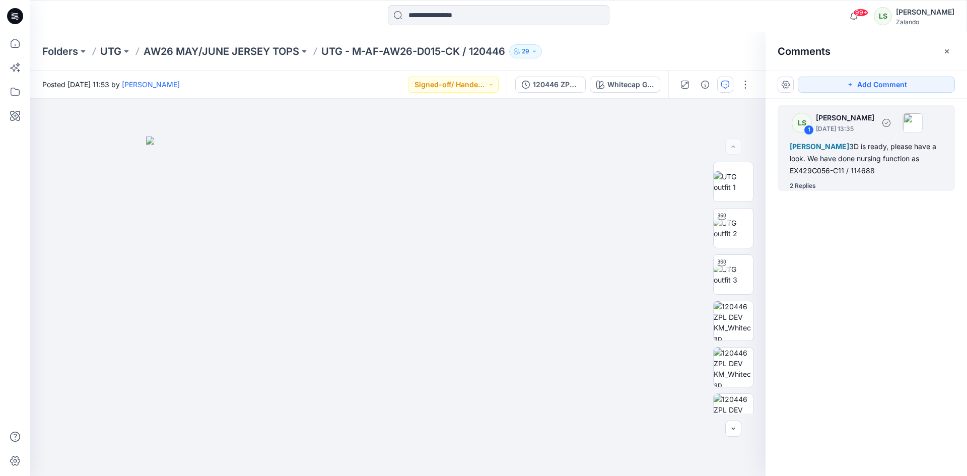
click at [797, 189] on div "2 Replies" at bounding box center [803, 186] width 26 height 10
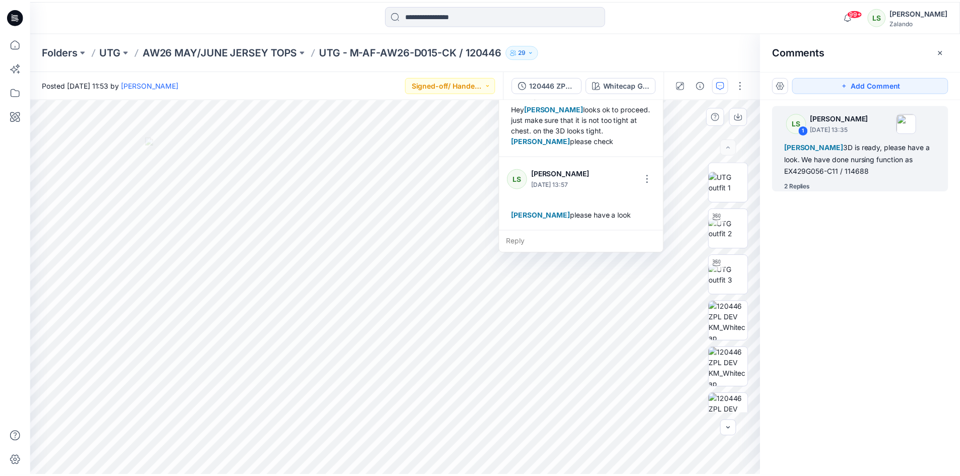
scroll to position [134, 0]
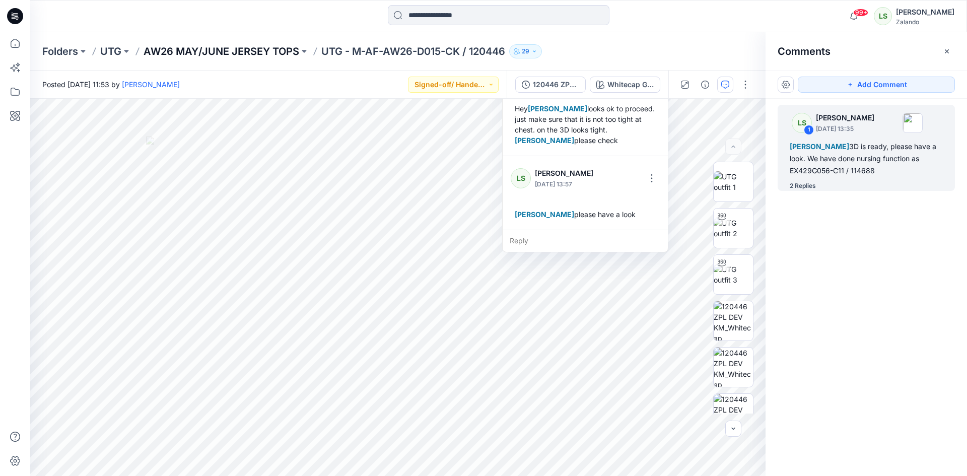
click at [256, 57] on p "AW26 MAY/JUNE JERSEY TOPS" at bounding box center [222, 51] width 156 height 14
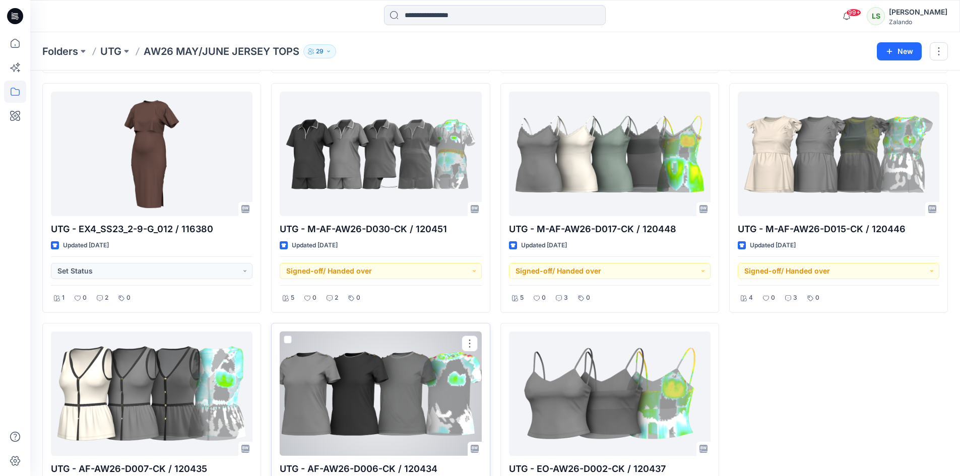
scroll to position [655, 0]
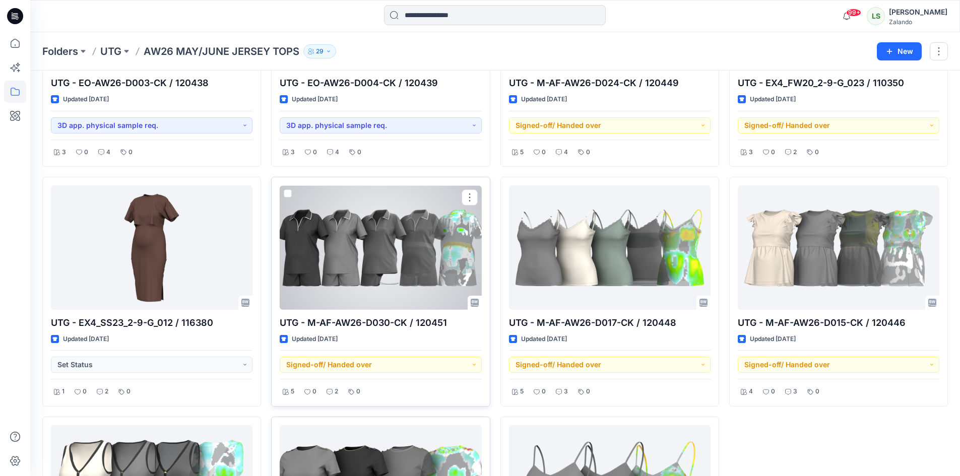
click at [409, 248] on div at bounding box center [380, 247] width 201 height 124
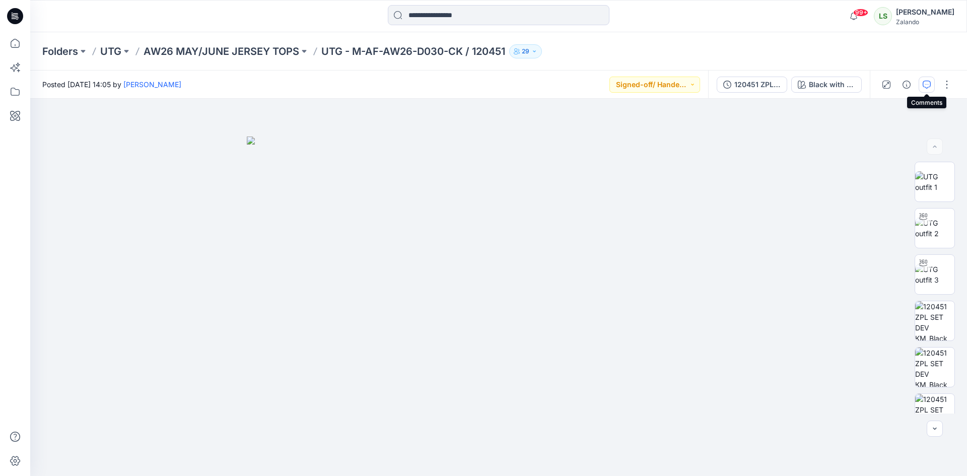
click at [927, 90] on button "button" at bounding box center [927, 85] width 16 height 16
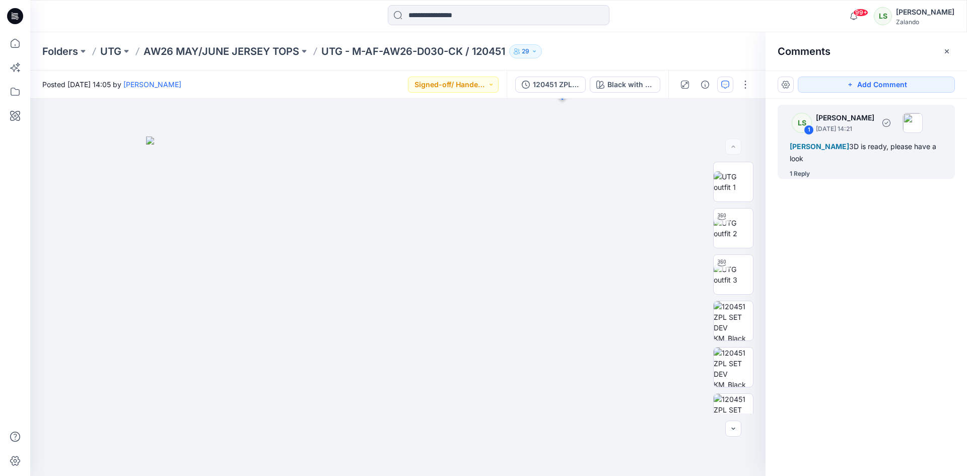
click at [808, 174] on div "1 Reply" at bounding box center [800, 174] width 20 height 10
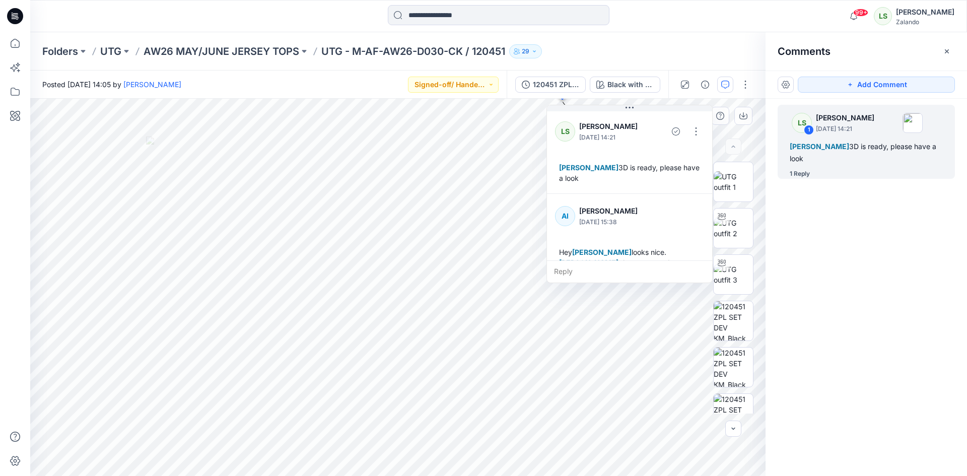
scroll to position [18, 0]
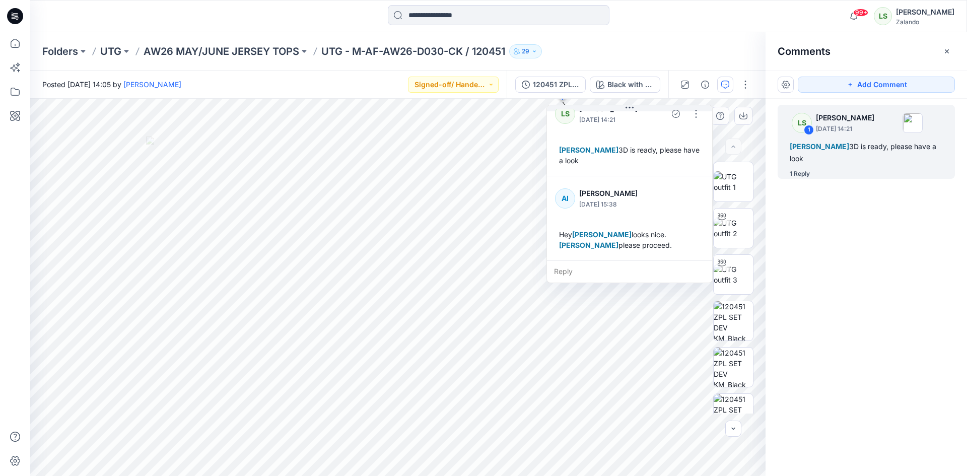
click at [572, 267] on div "Reply" at bounding box center [629, 271] width 165 height 22
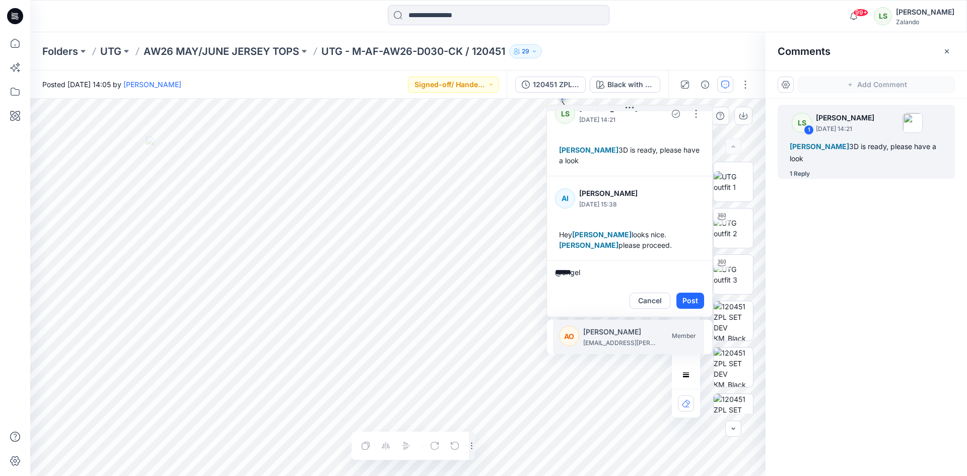
click at [590, 336] on p "[PERSON_NAME]" at bounding box center [621, 332] width 76 height 12
type textarea "**********"
click at [687, 298] on button "Post" at bounding box center [691, 301] width 28 height 16
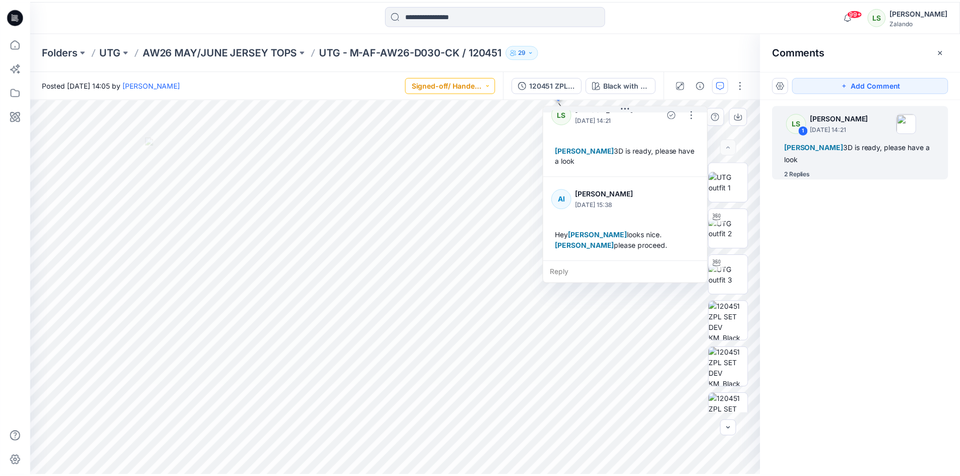
scroll to position [92, 0]
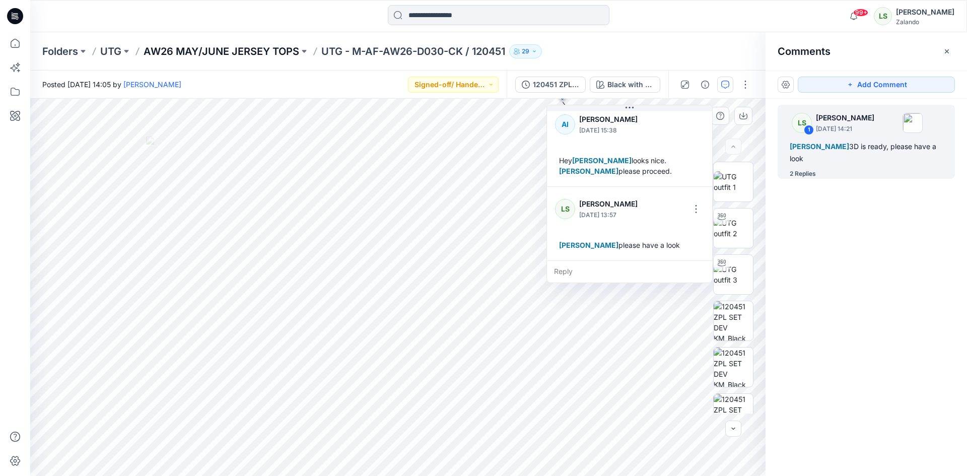
click at [256, 50] on p "AW26 MAY/JUNE JERSEY TOPS" at bounding box center [222, 51] width 156 height 14
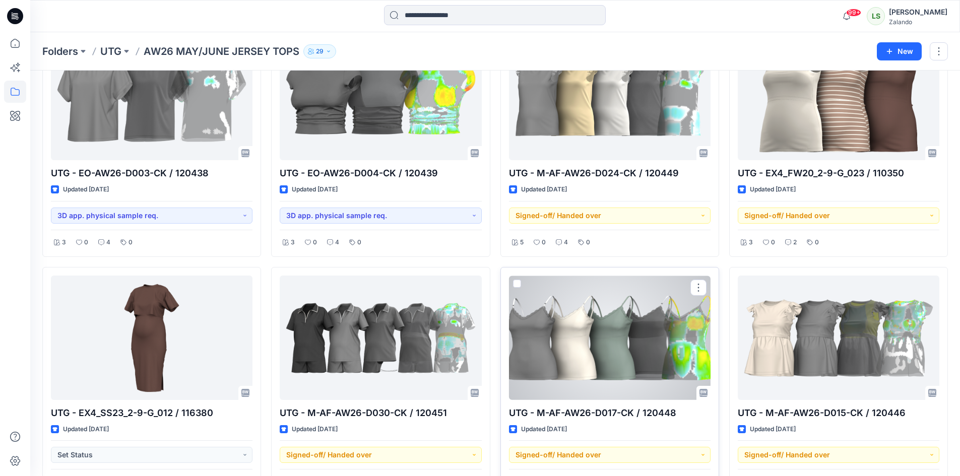
scroll to position [453, 0]
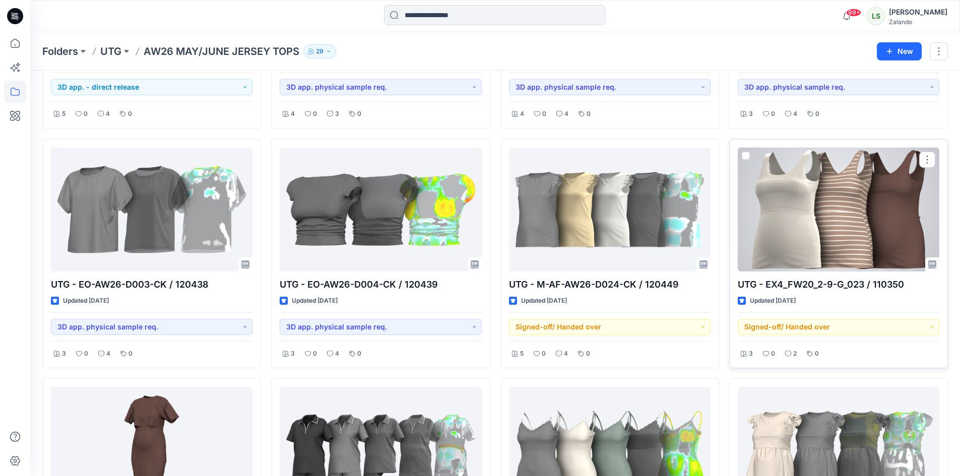
click at [821, 230] on div at bounding box center [837, 210] width 201 height 124
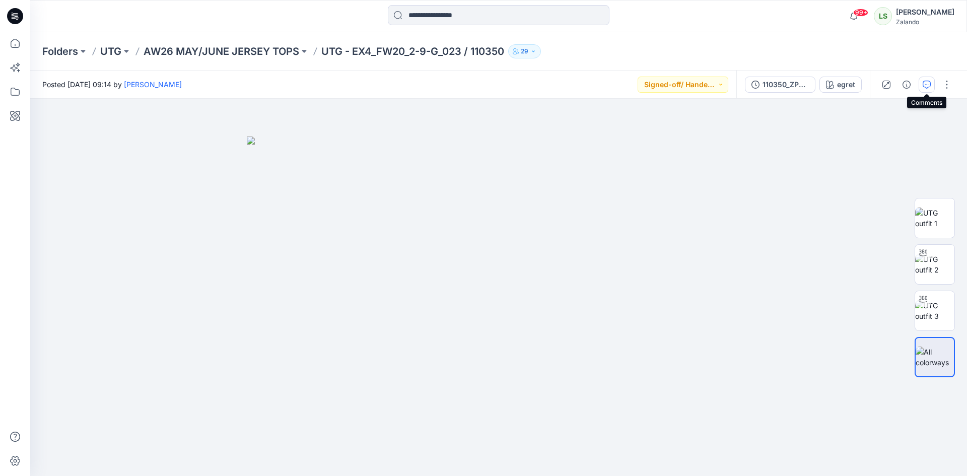
click at [931, 83] on button "button" at bounding box center [927, 85] width 16 height 16
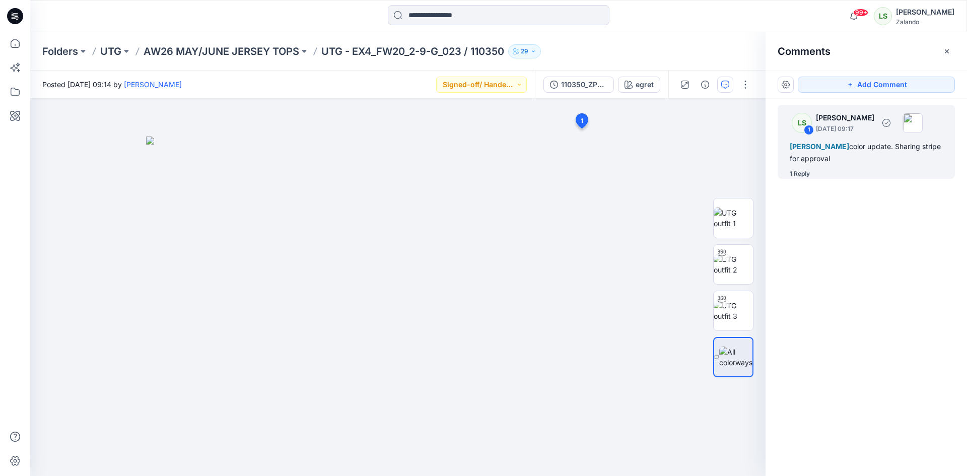
click at [804, 177] on div "1 Reply" at bounding box center [800, 174] width 20 height 10
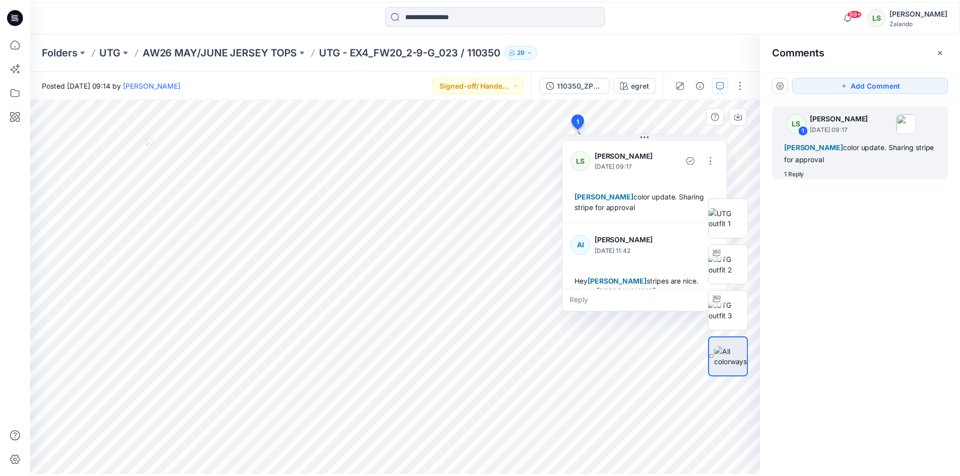
scroll to position [18, 0]
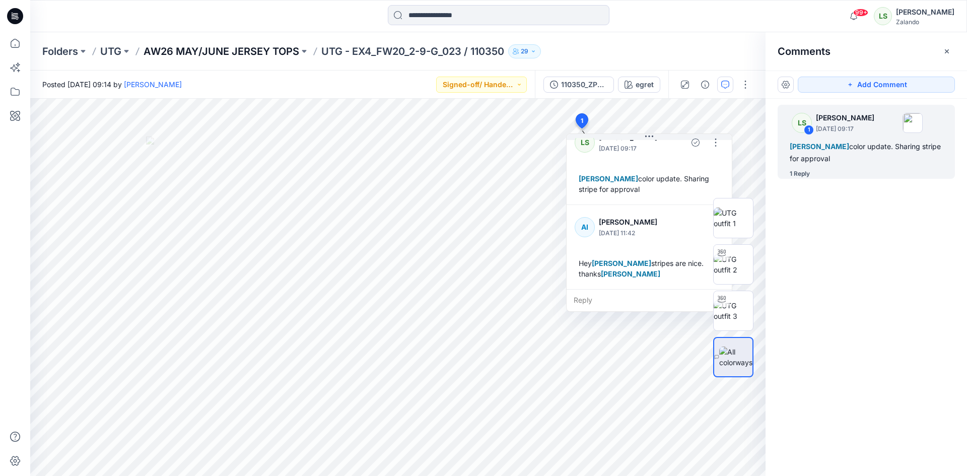
click at [253, 44] on p "AW26 MAY/JUNE JERSEY TOPS" at bounding box center [222, 51] width 156 height 14
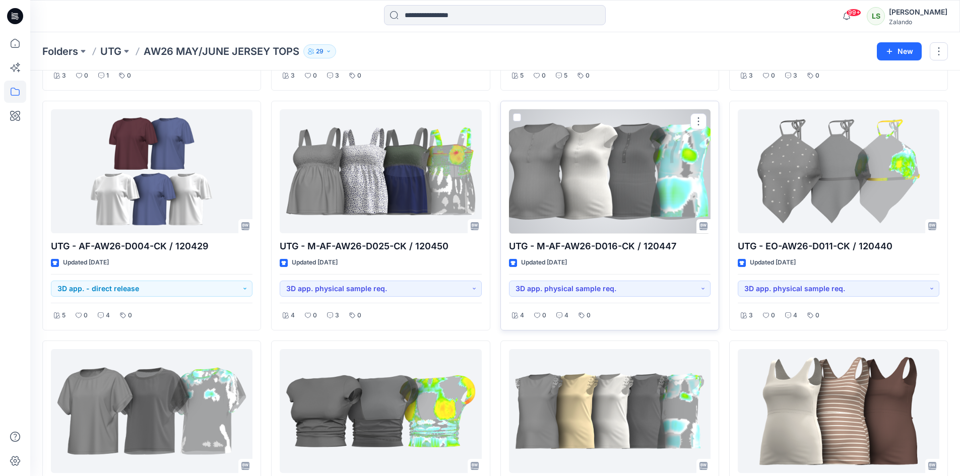
scroll to position [403, 0]
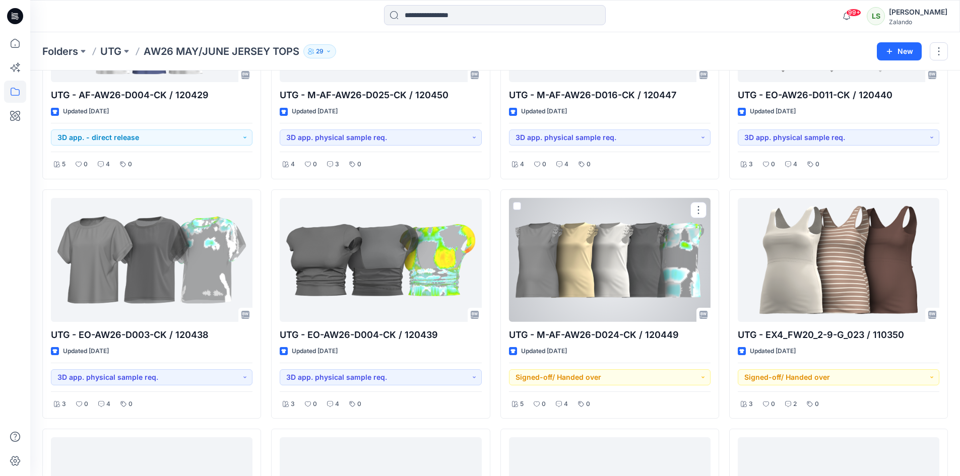
click at [616, 246] on div at bounding box center [609, 260] width 201 height 124
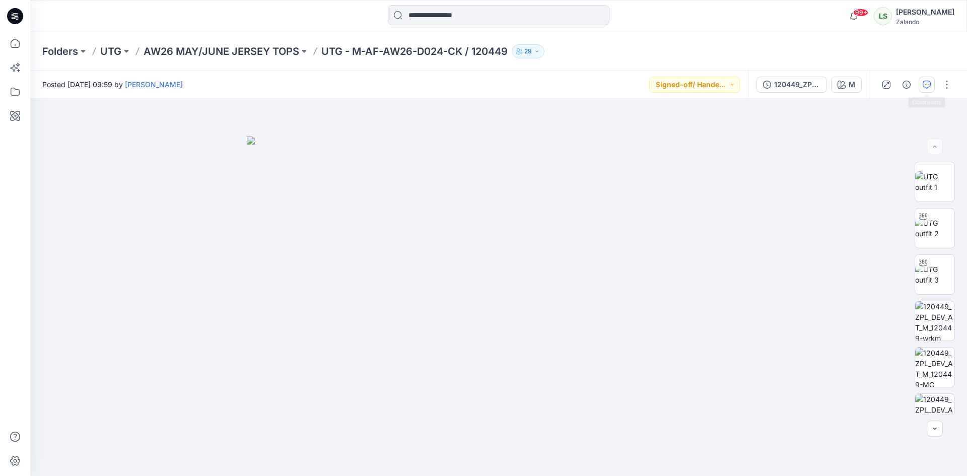
click at [923, 84] on icon "button" at bounding box center [927, 85] width 8 height 8
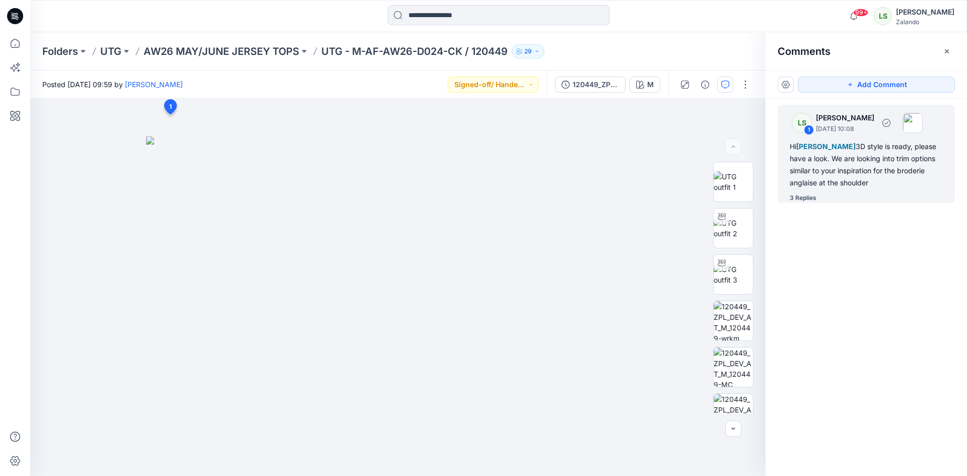
click at [806, 196] on div "3 Replies" at bounding box center [803, 198] width 27 height 10
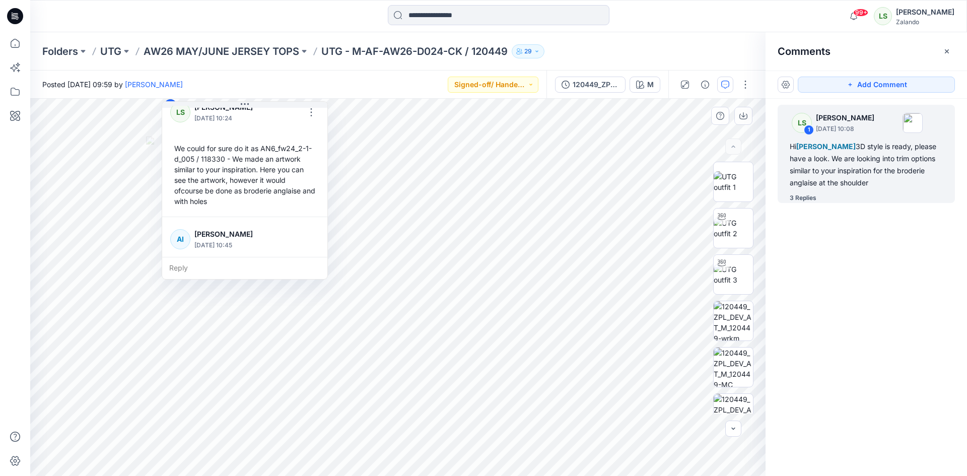
scroll to position [282, 0]
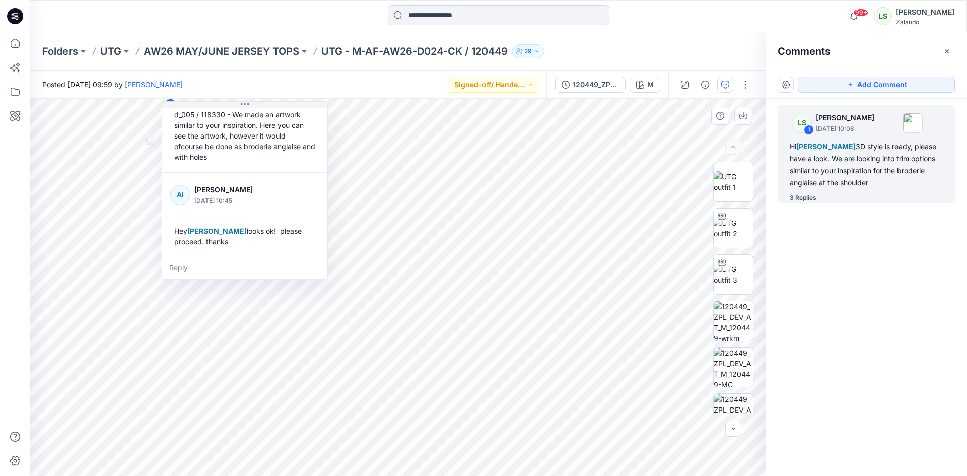
click at [200, 270] on div "Reply" at bounding box center [244, 268] width 165 height 22
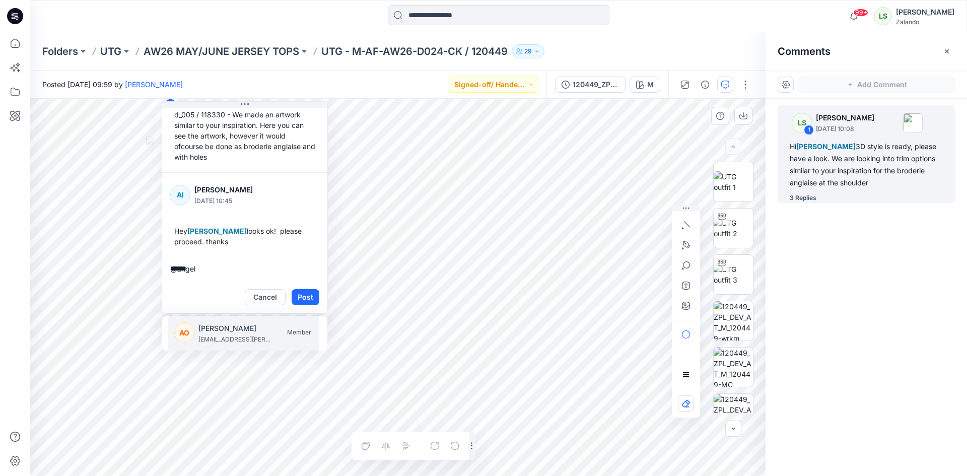
click at [203, 335] on p "[EMAIL_ADDRESS][PERSON_NAME][DOMAIN_NAME]" at bounding box center [236, 339] width 76 height 10
type textarea "**********"
click at [310, 294] on button "Post" at bounding box center [306, 297] width 28 height 16
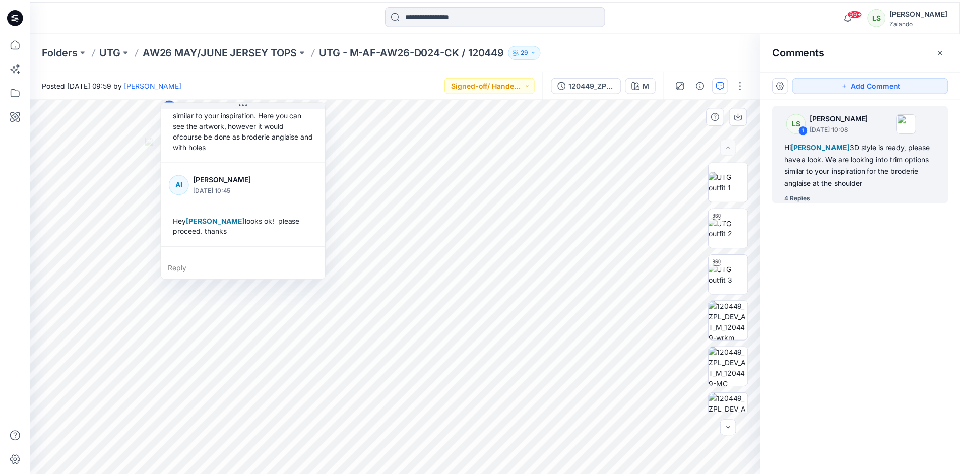
scroll to position [356, 0]
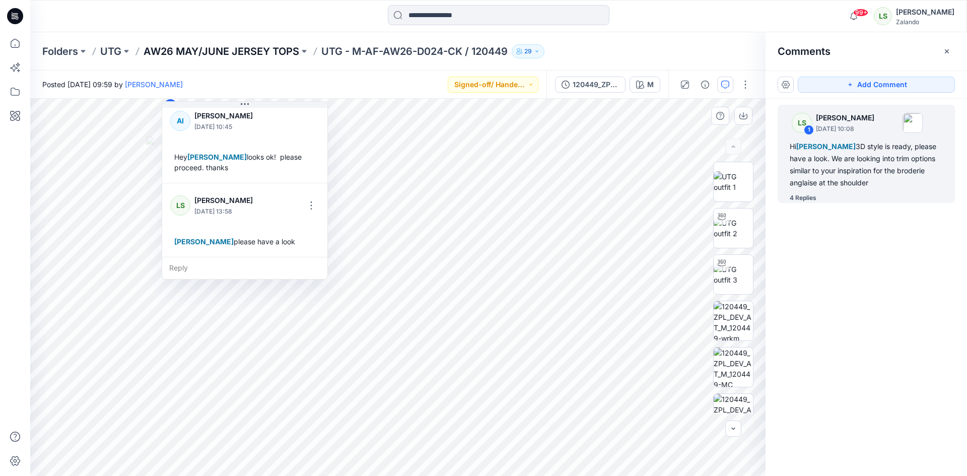
click at [266, 47] on p "AW26 MAY/JUNE JERSEY TOPS" at bounding box center [222, 51] width 156 height 14
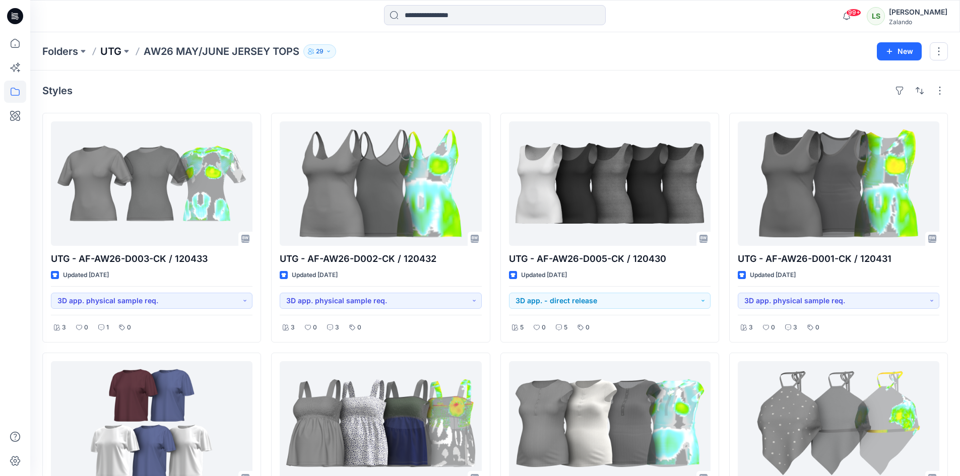
click at [112, 50] on p "UTG" at bounding box center [110, 51] width 21 height 14
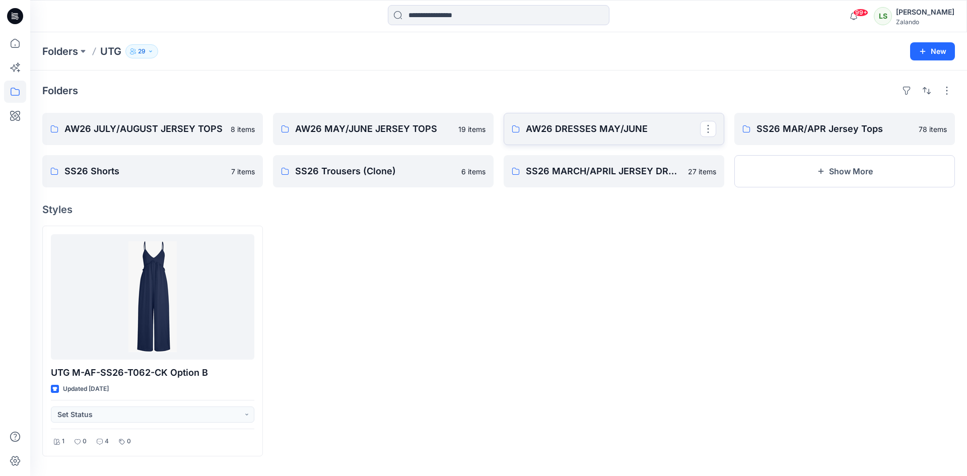
click at [599, 134] on p "AW26 DRESSES MAY/JUNE" at bounding box center [613, 129] width 174 height 14
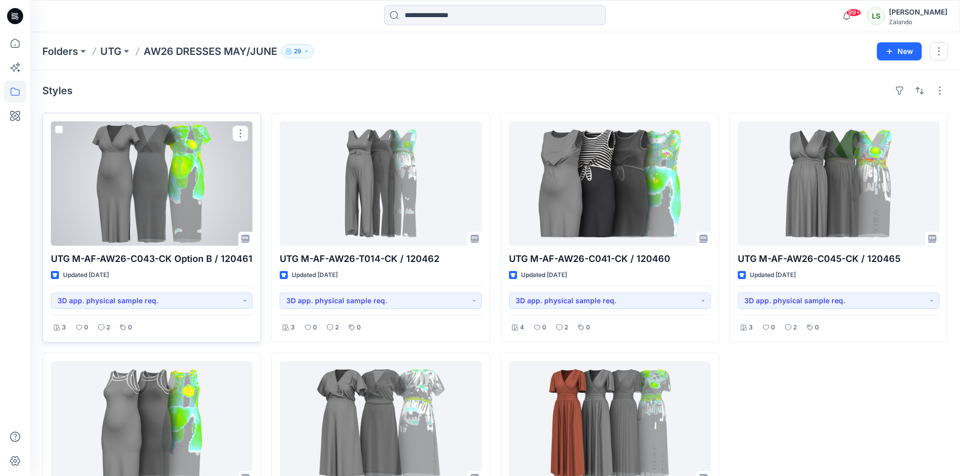
click at [159, 199] on div at bounding box center [151, 183] width 201 height 124
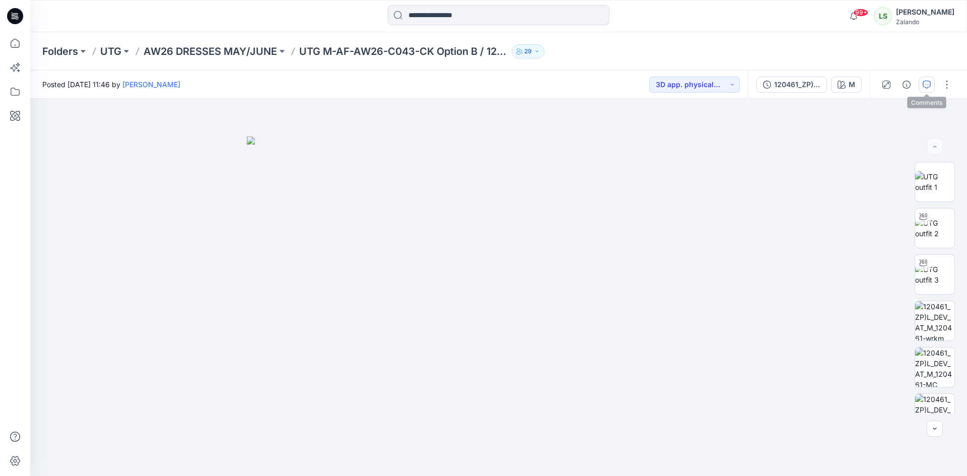
click at [927, 90] on button "button" at bounding box center [927, 85] width 16 height 16
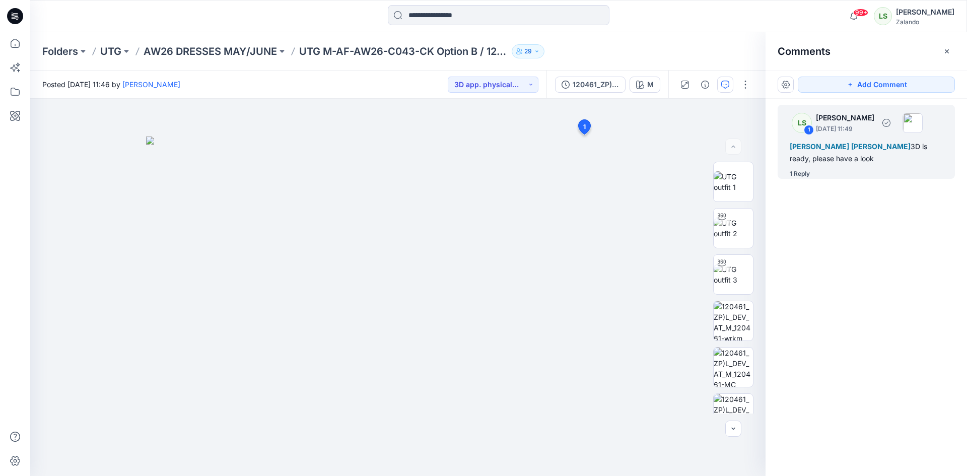
click at [808, 171] on div "1 Reply" at bounding box center [800, 174] width 20 height 10
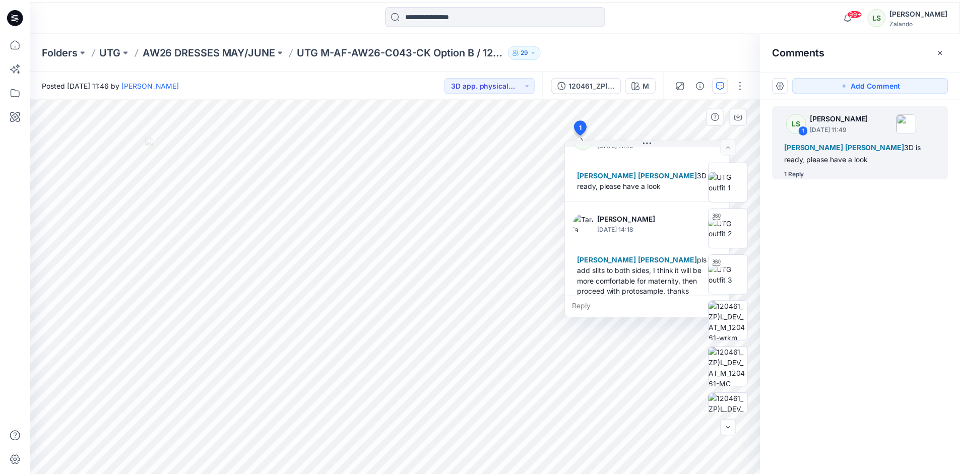
scroll to position [39, 0]
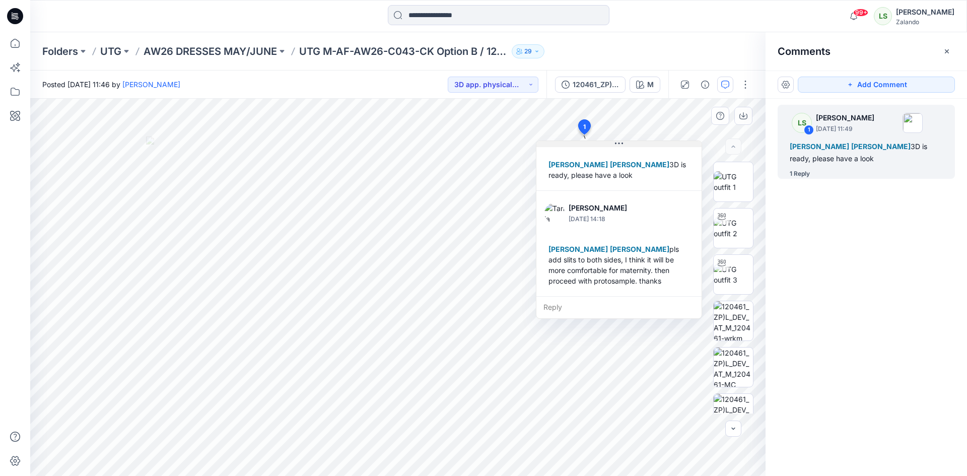
drag, startPoint x: 664, startPoint y: 143, endPoint x: 631, endPoint y: 144, distance: 33.3
click at [631, 144] on button at bounding box center [618, 144] width 165 height 6
click at [238, 41] on div "Folders UTG AW26 DRESSES MAY/JUNE UTG M-AF-AW26-C043-CK Option B / 120461 29" at bounding box center [498, 51] width 937 height 38
click at [233, 53] on p "AW26 DRESSES MAY/JUNE" at bounding box center [210, 51] width 133 height 14
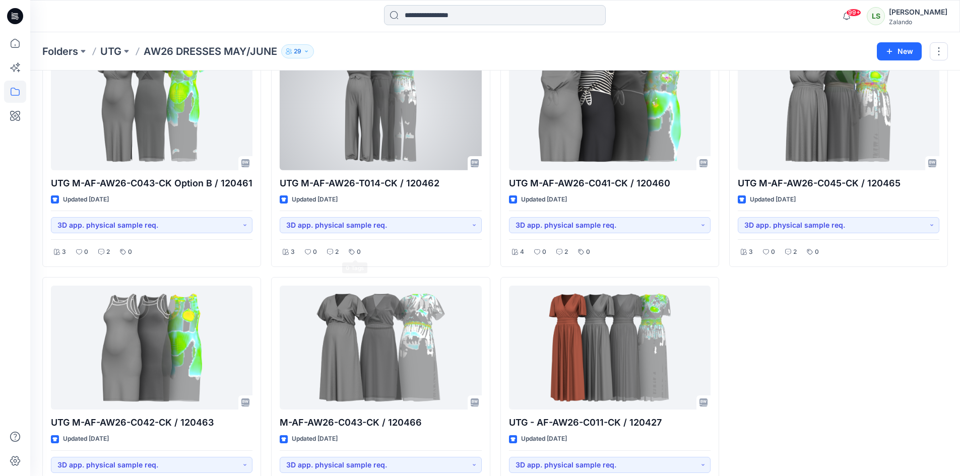
scroll to position [18, 0]
